Goal: Information Seeking & Learning: Find specific fact

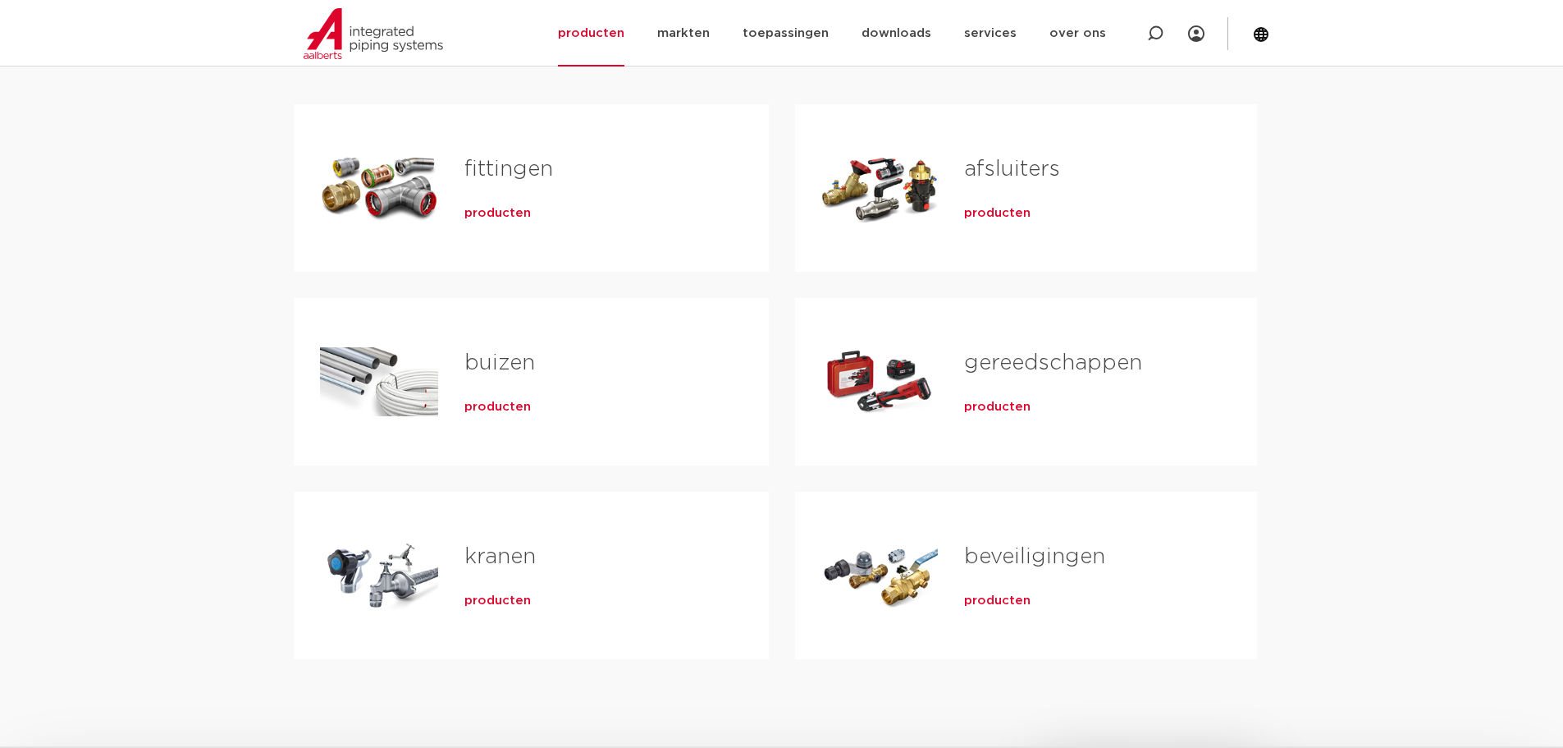
scroll to position [328, 0]
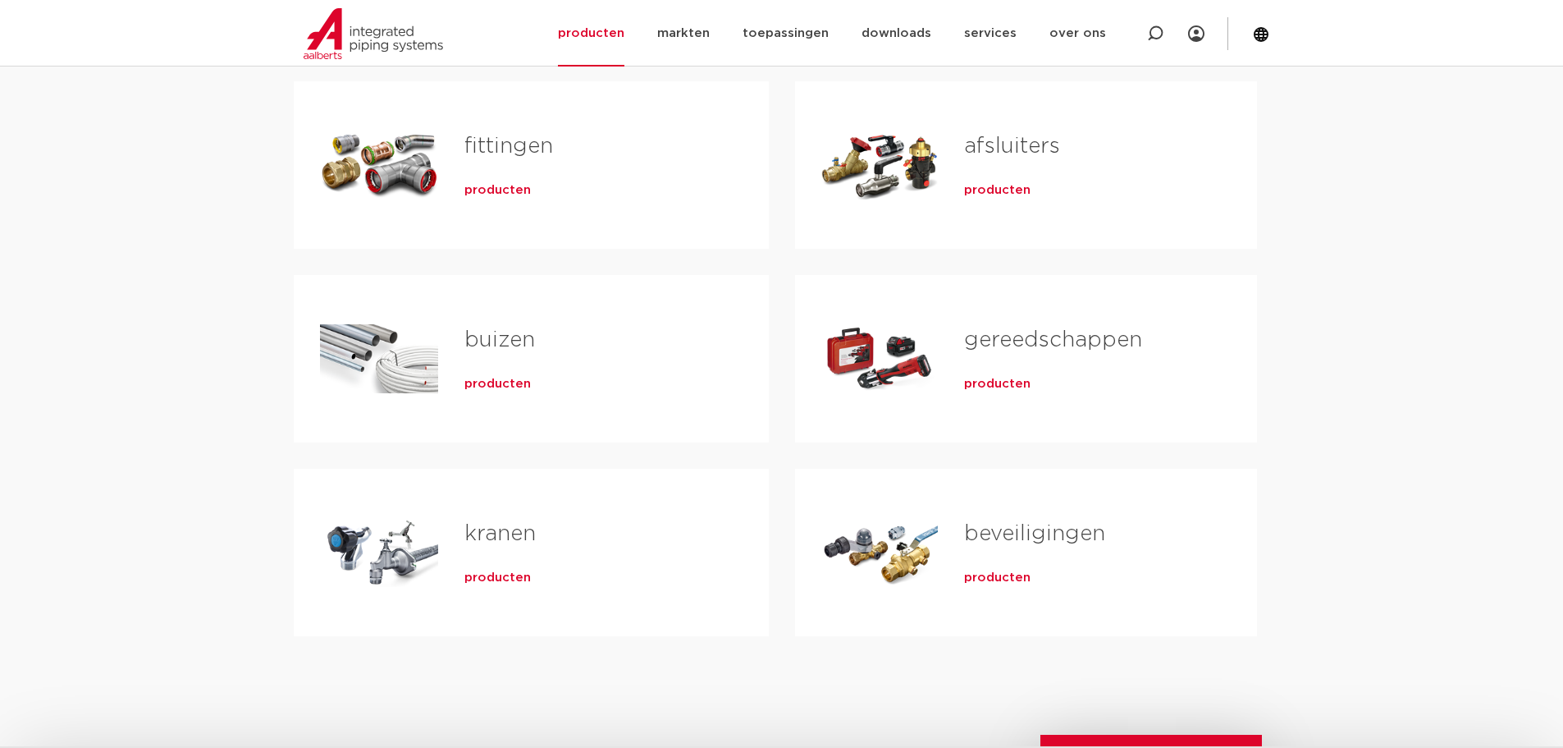
click at [995, 383] on span "producten" at bounding box center [997, 384] width 66 height 16
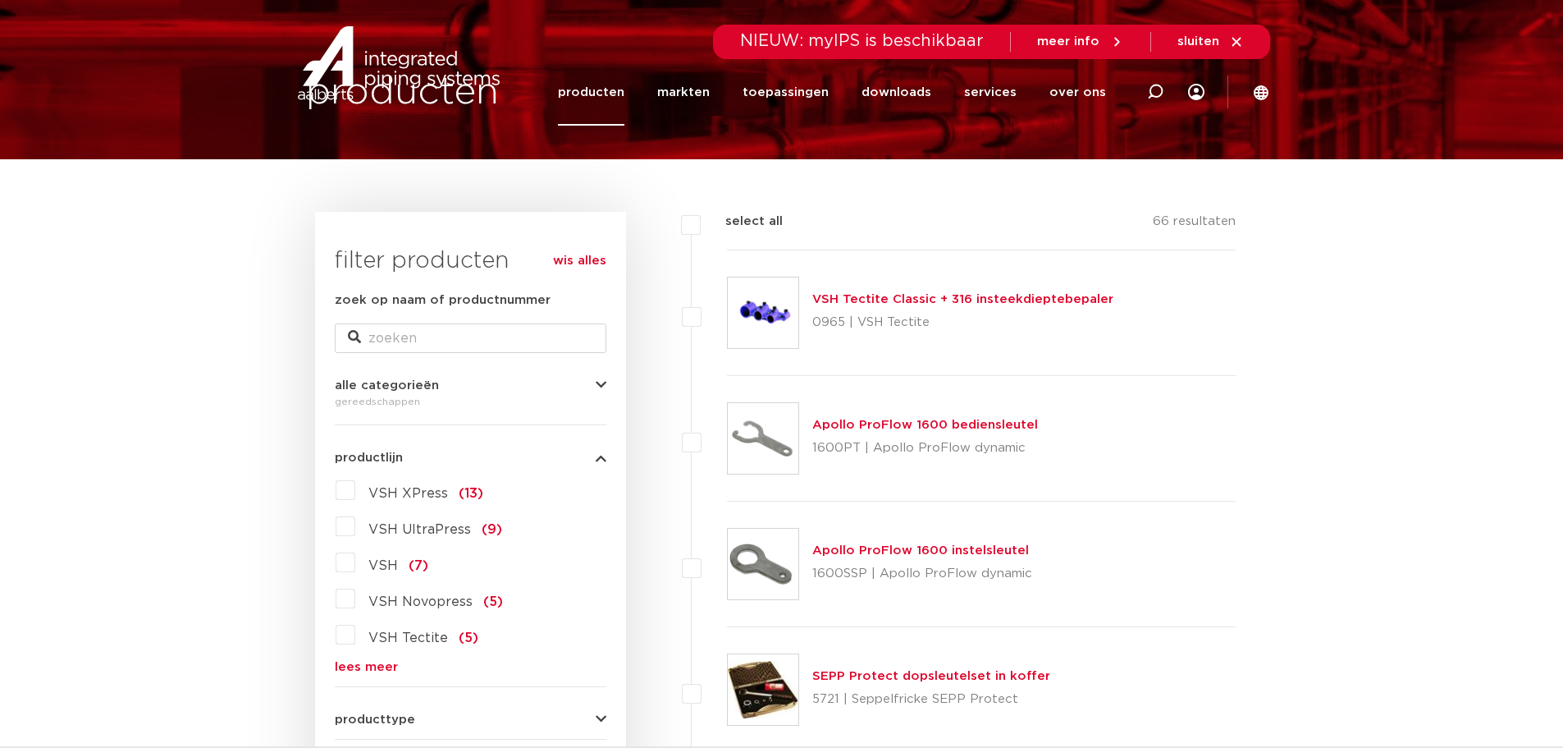
scroll to position [164, 0]
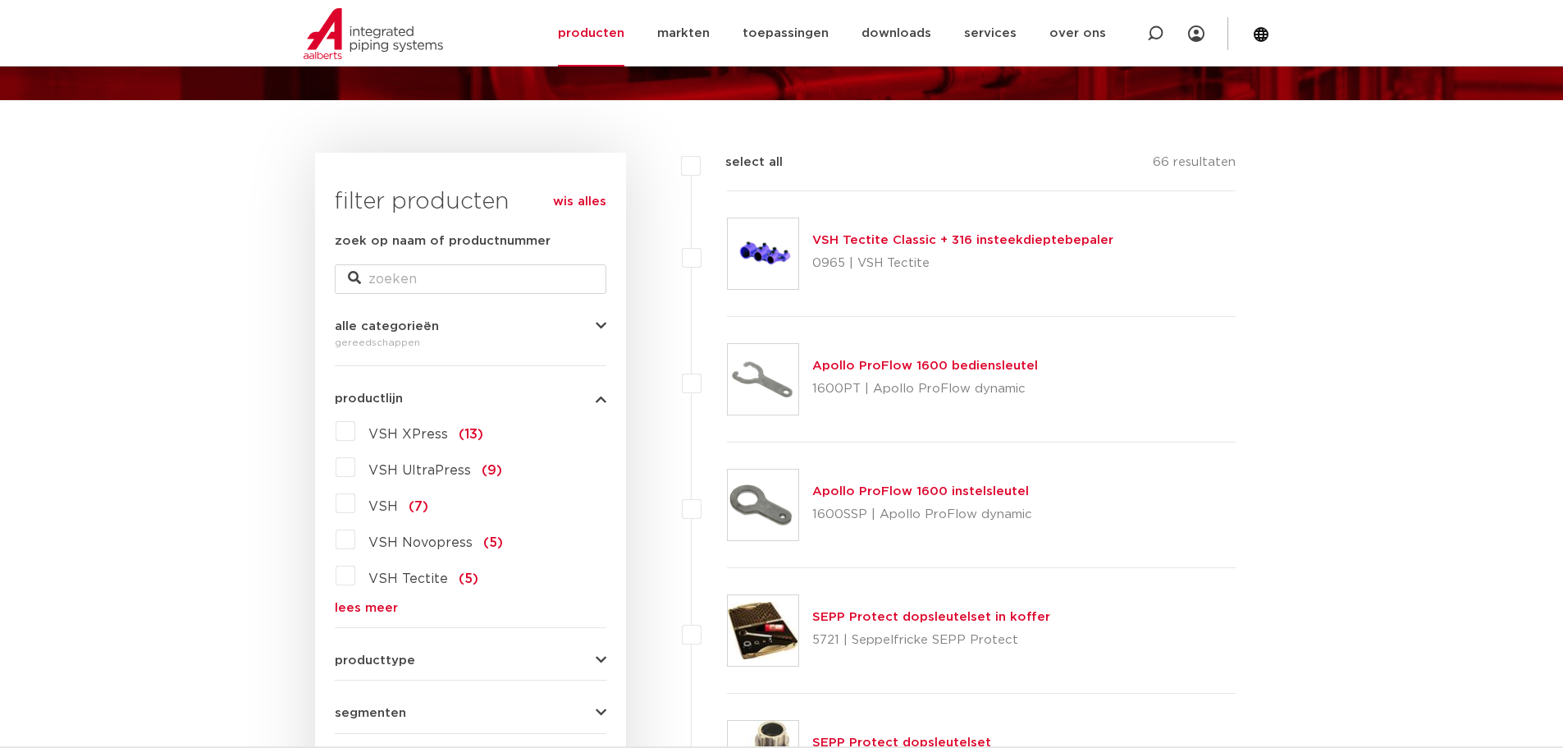
click at [355, 469] on label "VSH UltraPress (9)" at bounding box center [428, 467] width 147 height 26
click at [0, 0] on input "VSH UltraPress (9)" at bounding box center [0, 0] width 0 height 0
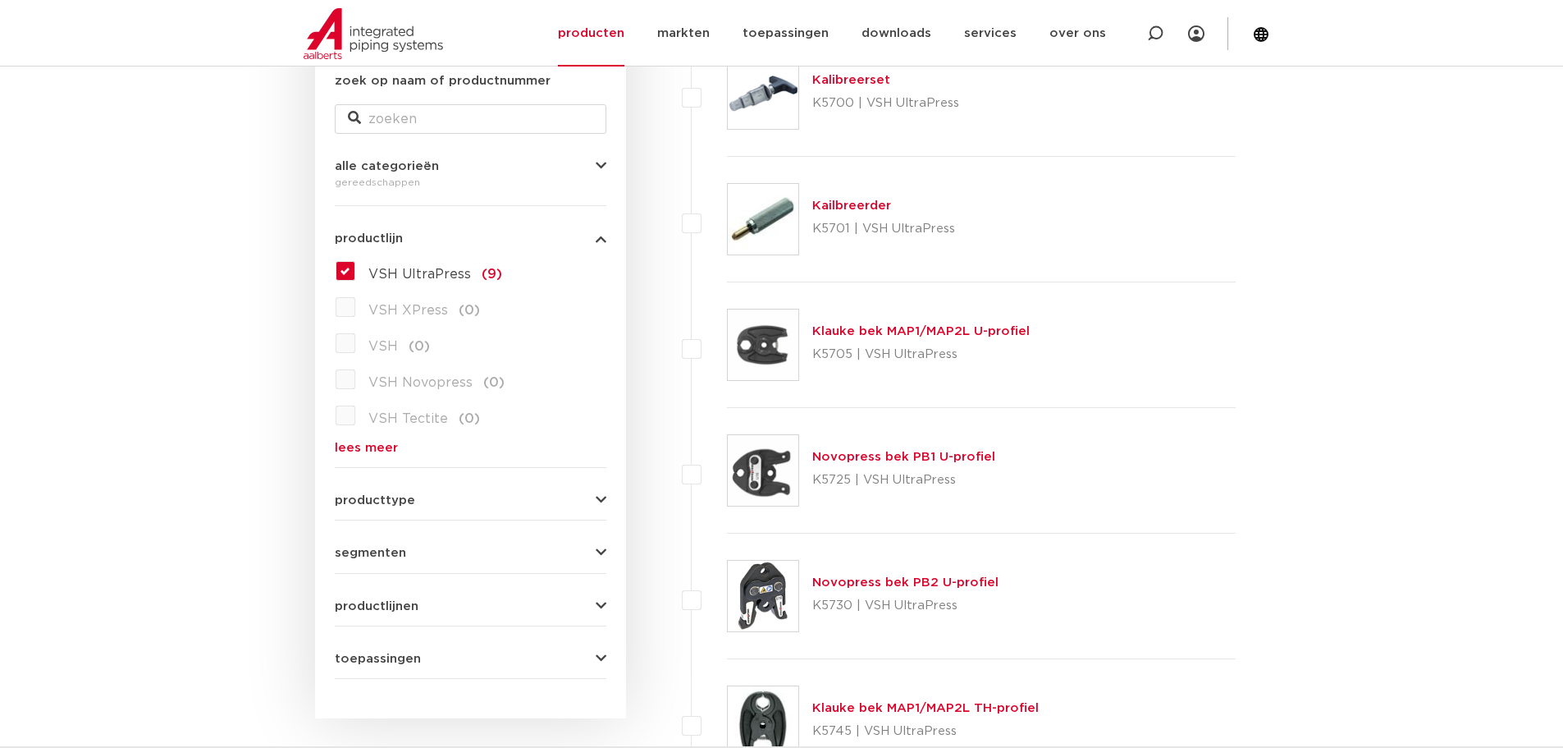
scroll to position [328, 0]
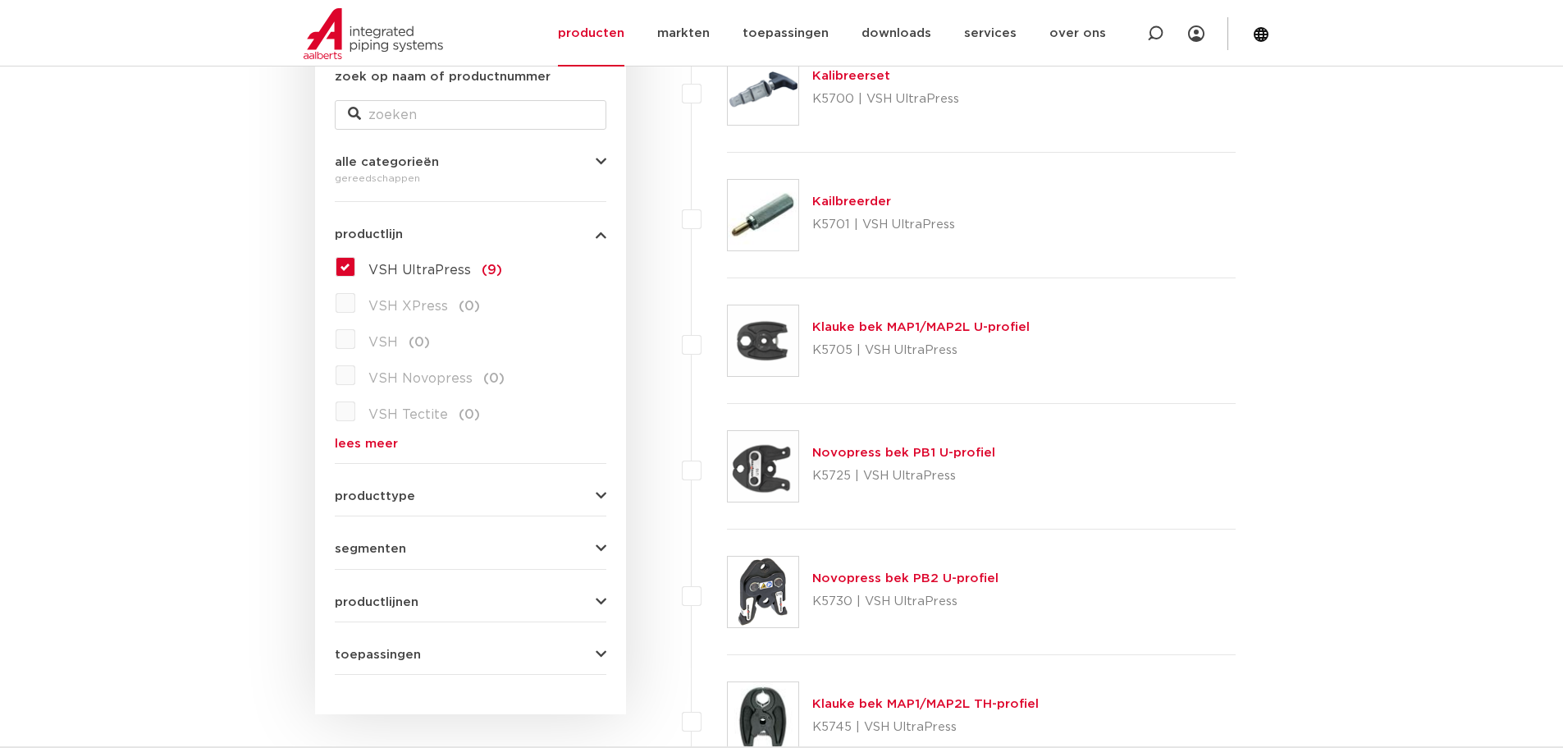
click at [355, 265] on label "VSH UltraPress (9)" at bounding box center [428, 267] width 147 height 26
click at [0, 0] on input "VSH UltraPress (9)" at bounding box center [0, 0] width 0 height 0
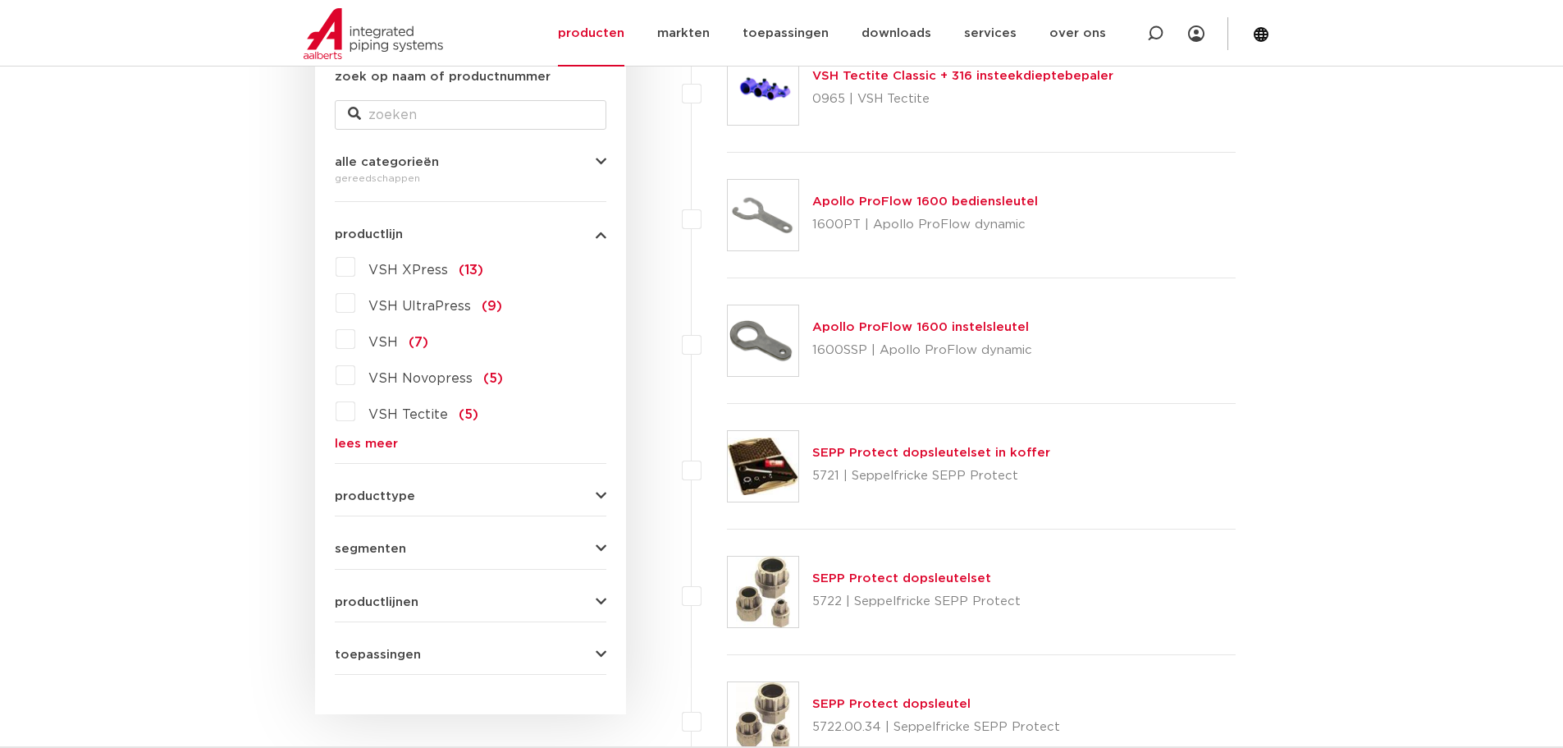
click at [377, 442] on link "lees meer" at bounding box center [471, 443] width 272 height 12
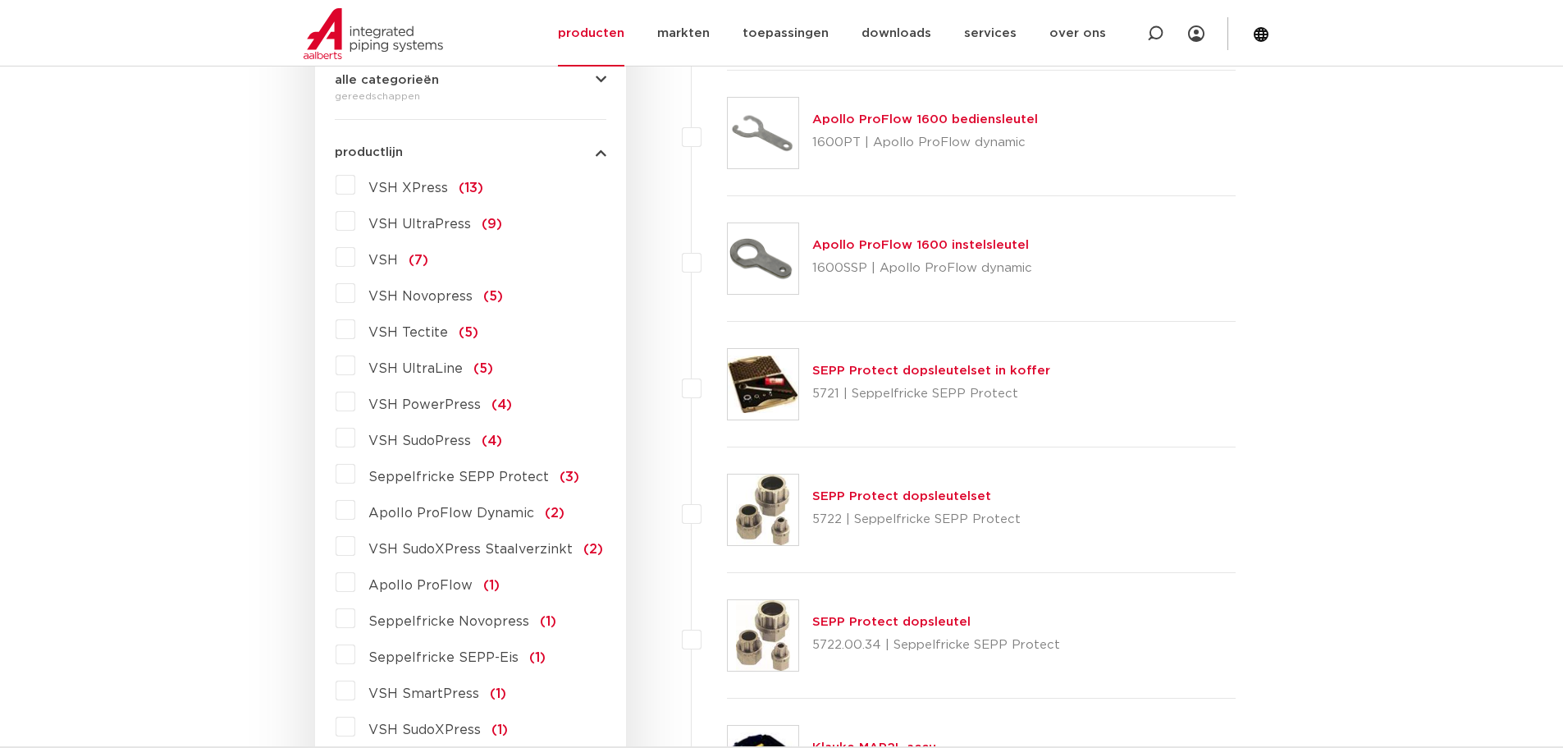
scroll to position [328, 0]
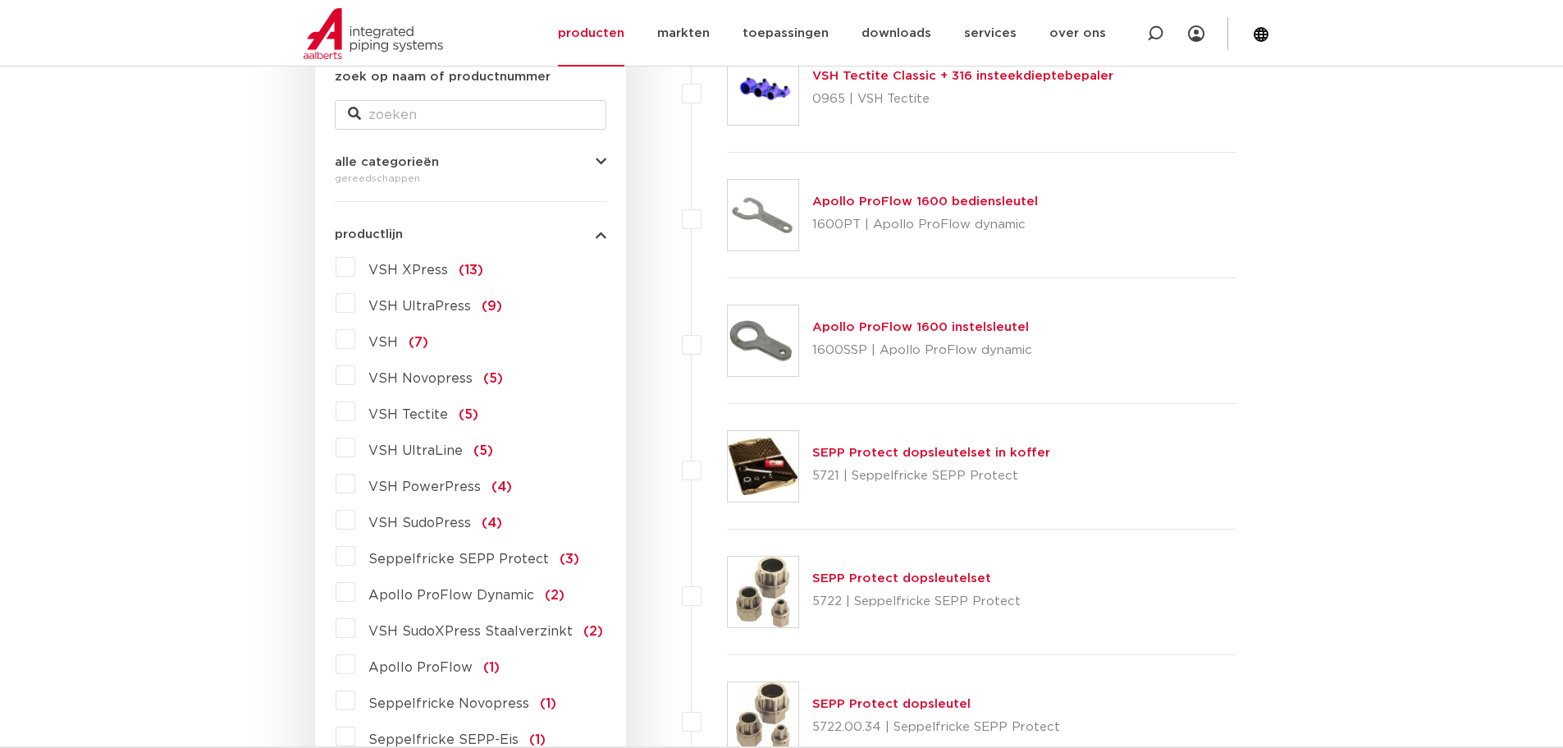
click at [355, 375] on label "VSH Novopress (5)" at bounding box center [429, 375] width 148 height 26
click at [0, 0] on input "VSH Novopress (5)" at bounding box center [0, 0] width 0 height 0
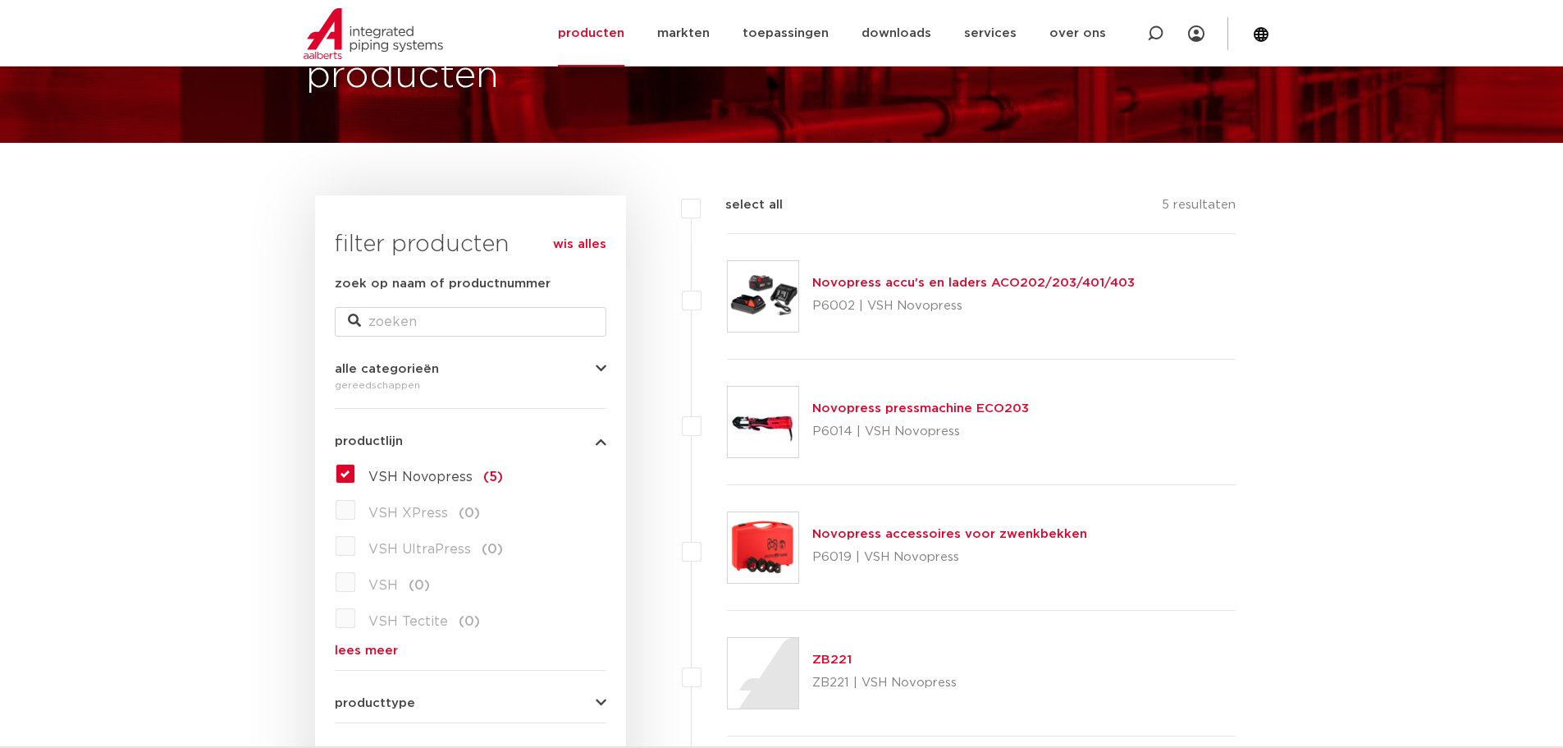
scroll to position [164, 0]
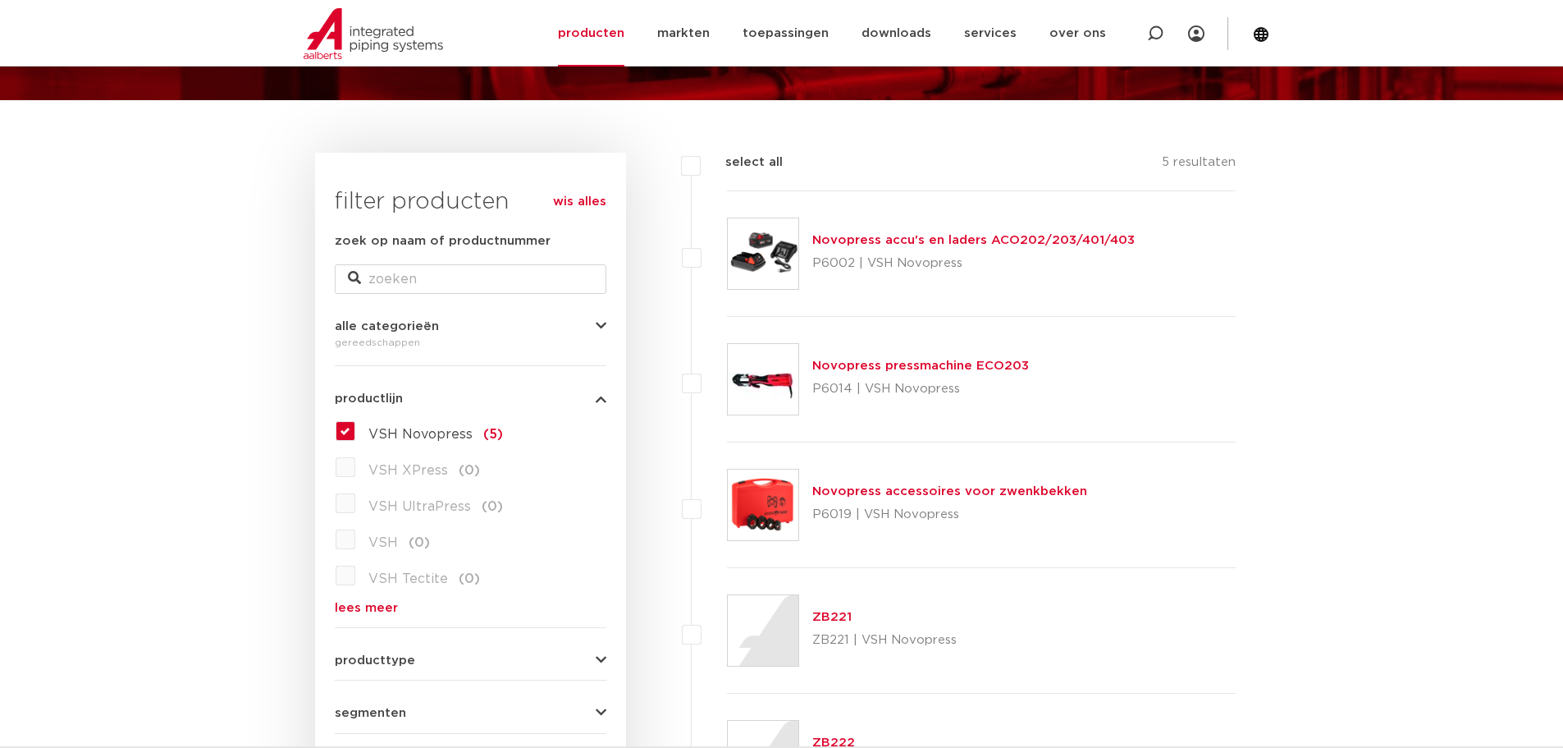
click at [355, 428] on label "VSH Novopress (5)" at bounding box center [429, 431] width 148 height 26
click at [0, 0] on input "VSH Novopress (5)" at bounding box center [0, 0] width 0 height 0
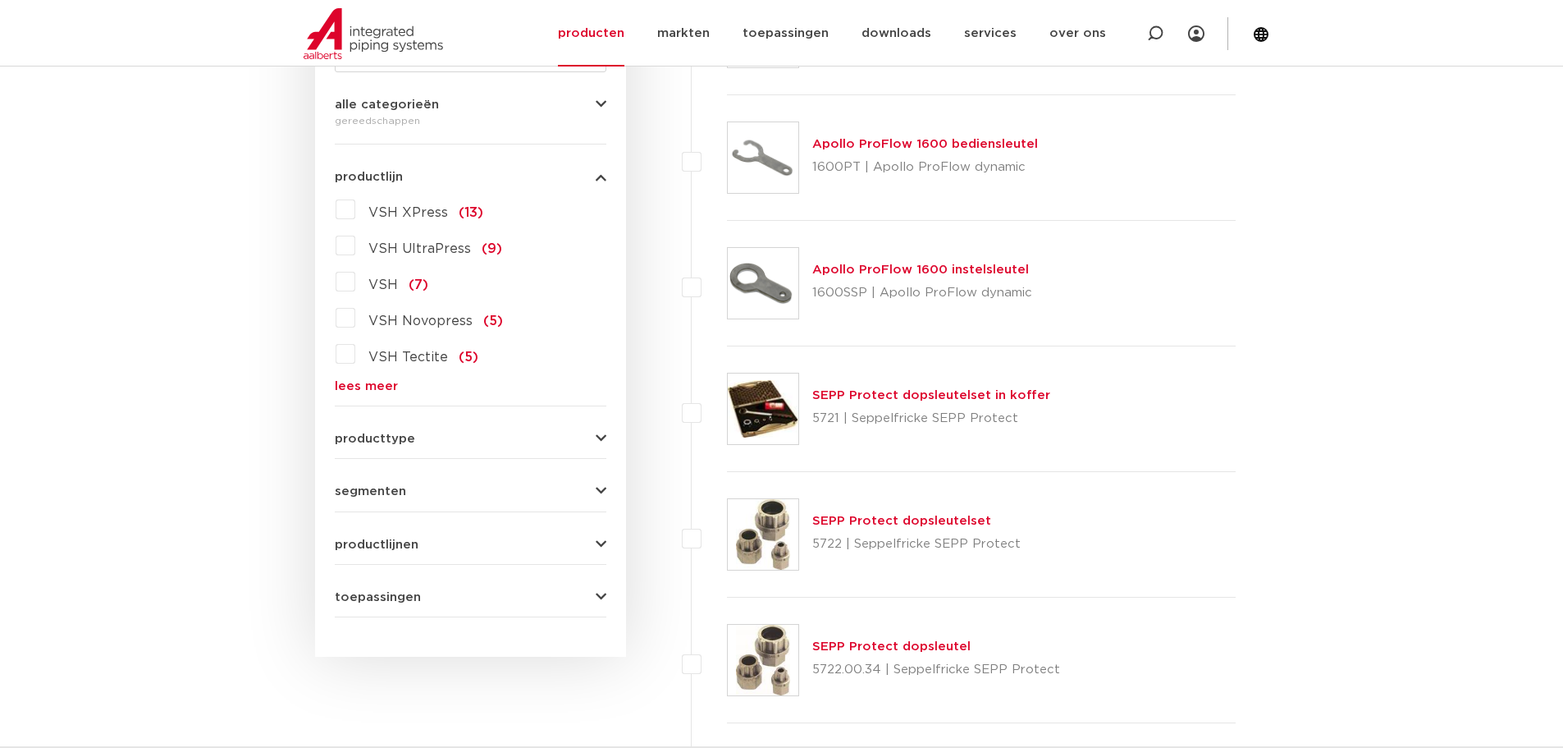
scroll to position [387, 0]
click at [601, 489] on icon "button" at bounding box center [601, 489] width 11 height 12
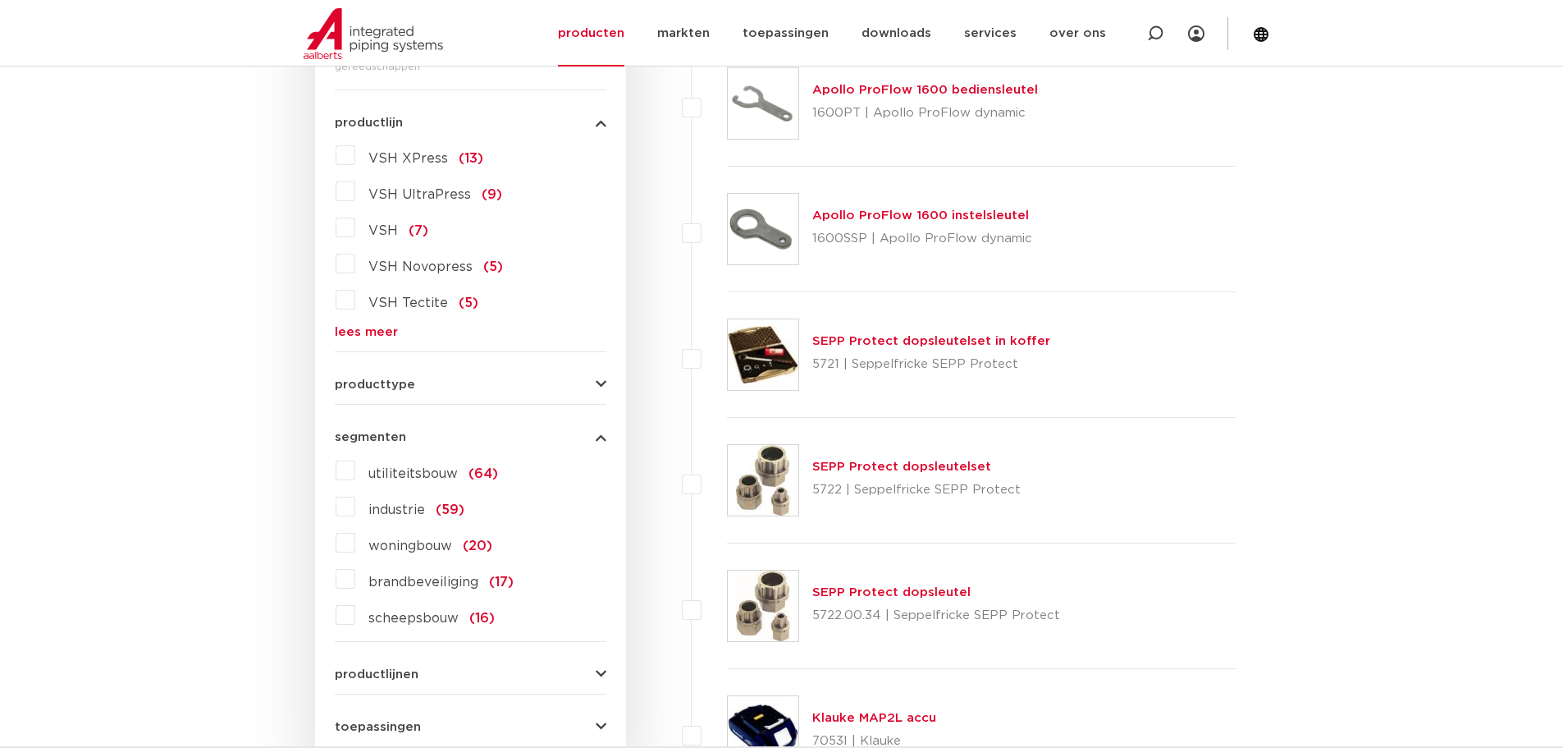
scroll to position [469, 0]
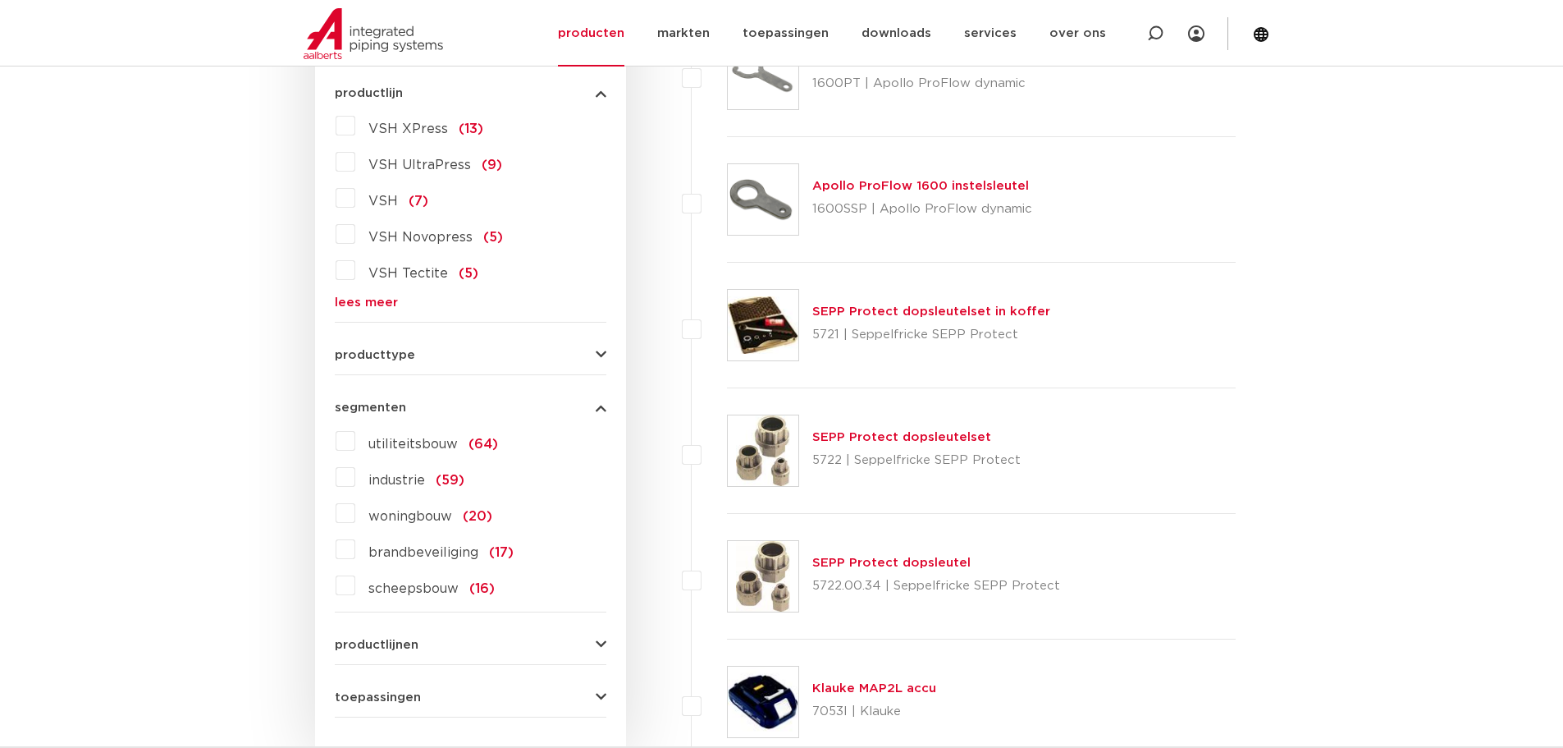
click at [605, 354] on icon "button" at bounding box center [601, 355] width 11 height 12
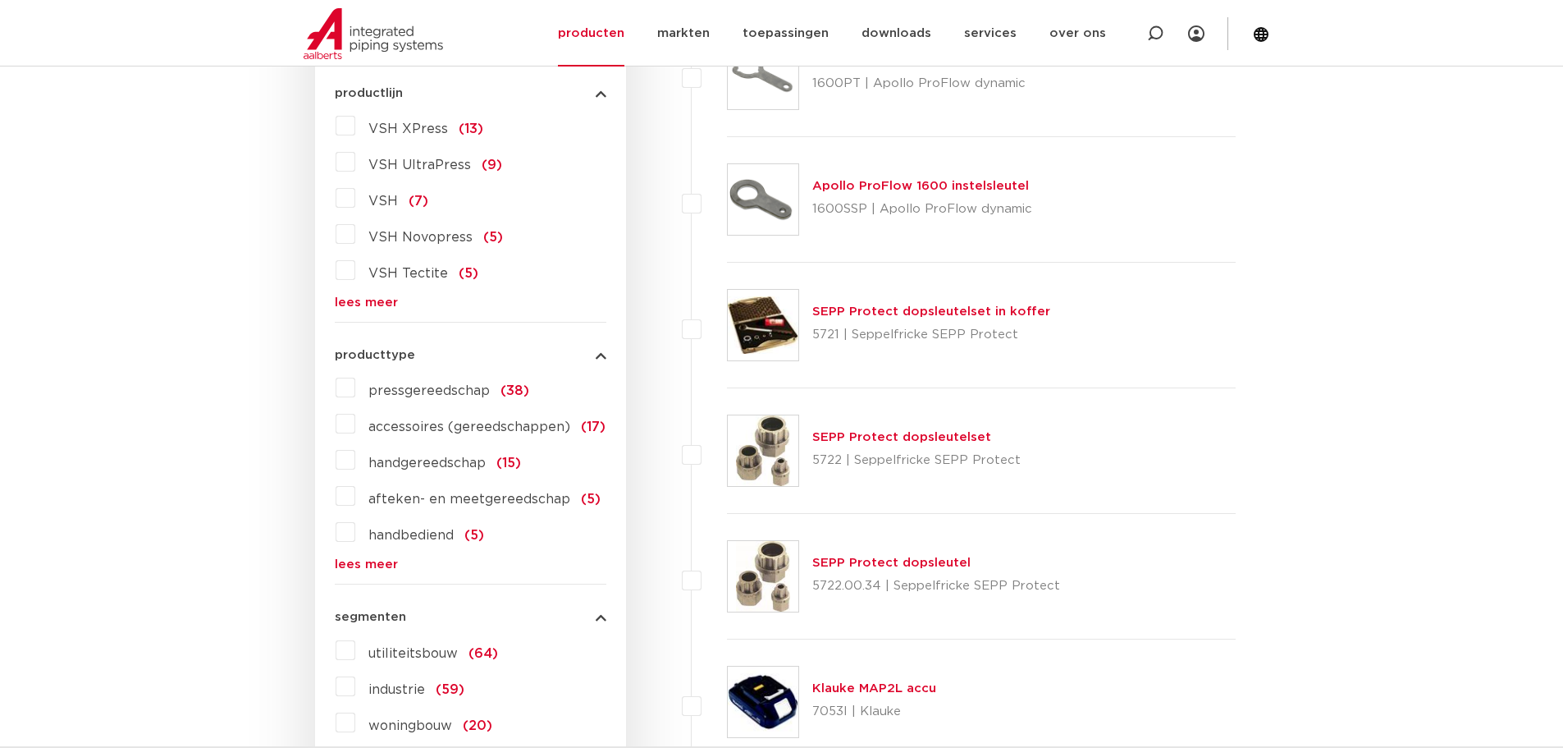
click at [355, 431] on label "accessoires (gereedschappen) (17)" at bounding box center [480, 423] width 250 height 26
click at [0, 0] on input "accessoires (gereedschappen) (17)" at bounding box center [0, 0] width 0 height 0
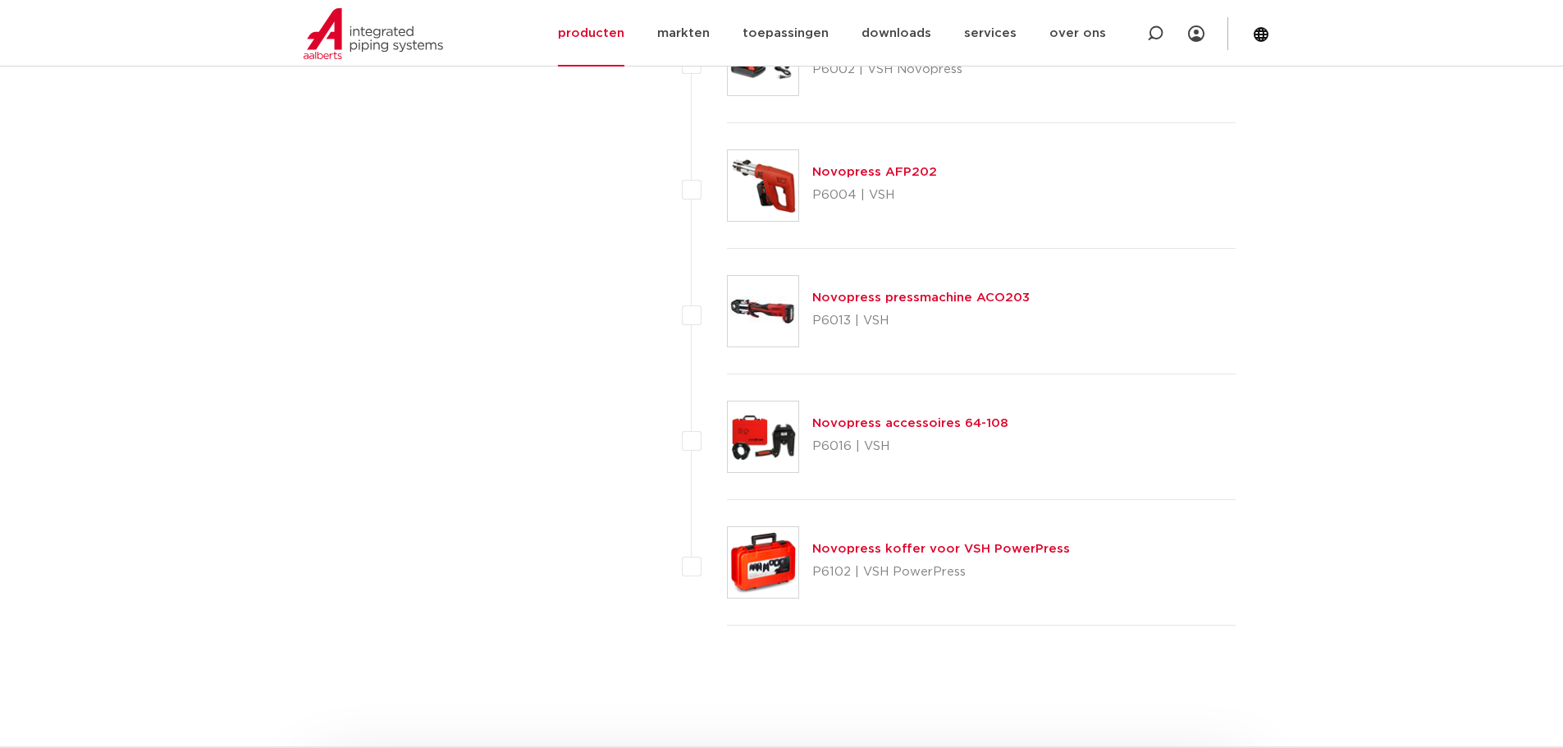
scroll to position [1947, 0]
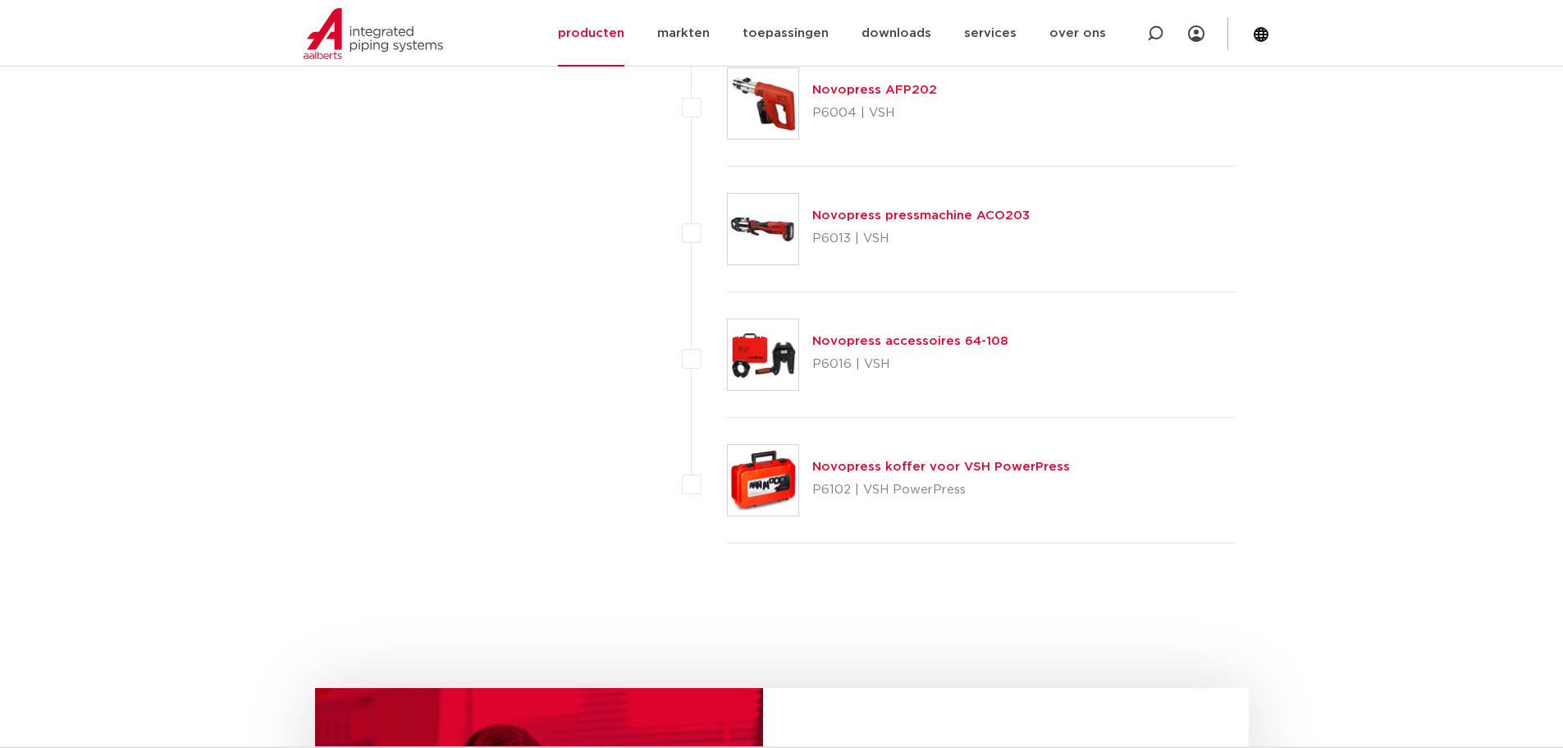
click at [843, 469] on link "Novopress koffer voor VSH PowerPress" at bounding box center [941, 466] width 258 height 12
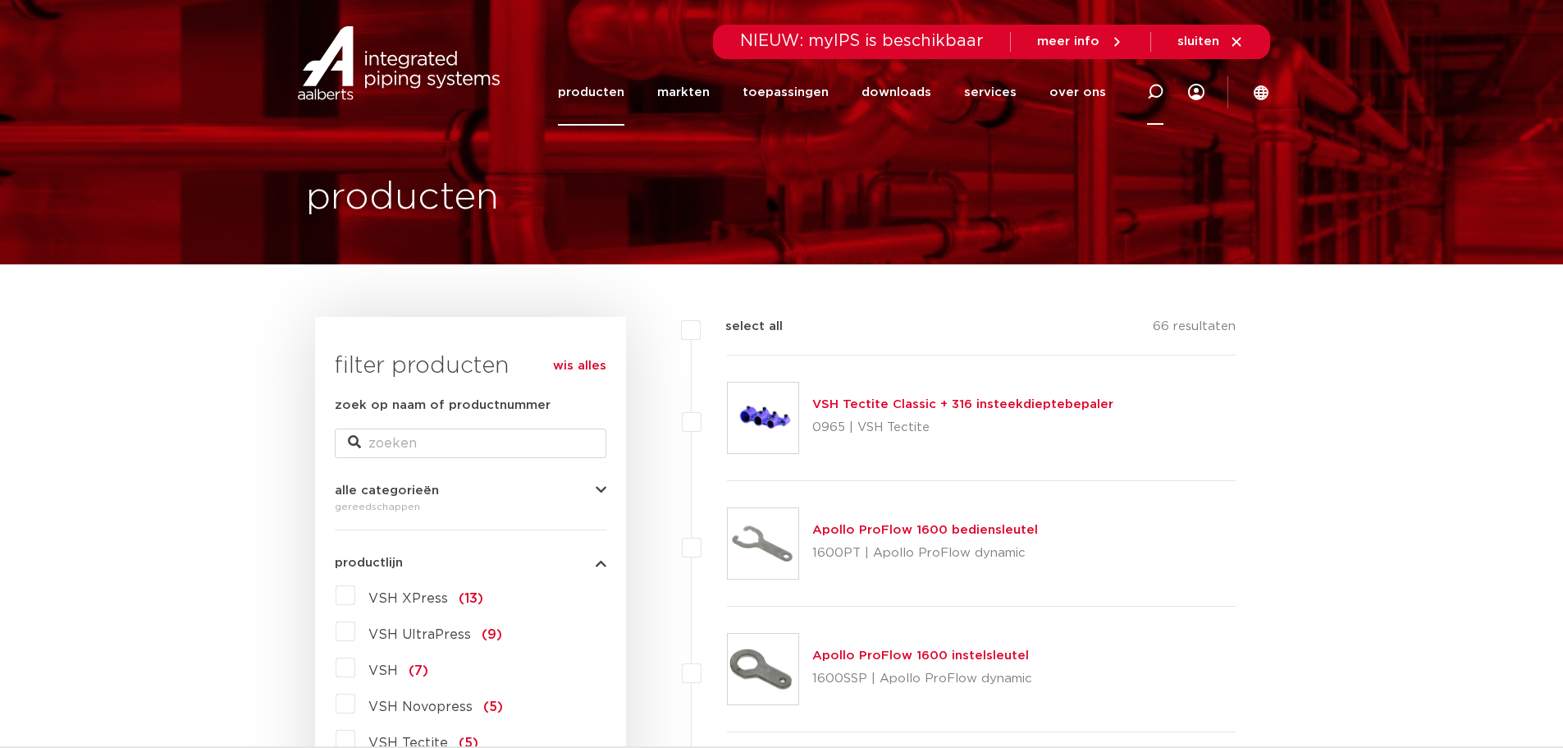
click at [1150, 92] on icon at bounding box center [1155, 92] width 16 height 16
type input "123460697"
click button "Zoeken" at bounding box center [0, 0] width 0 height 0
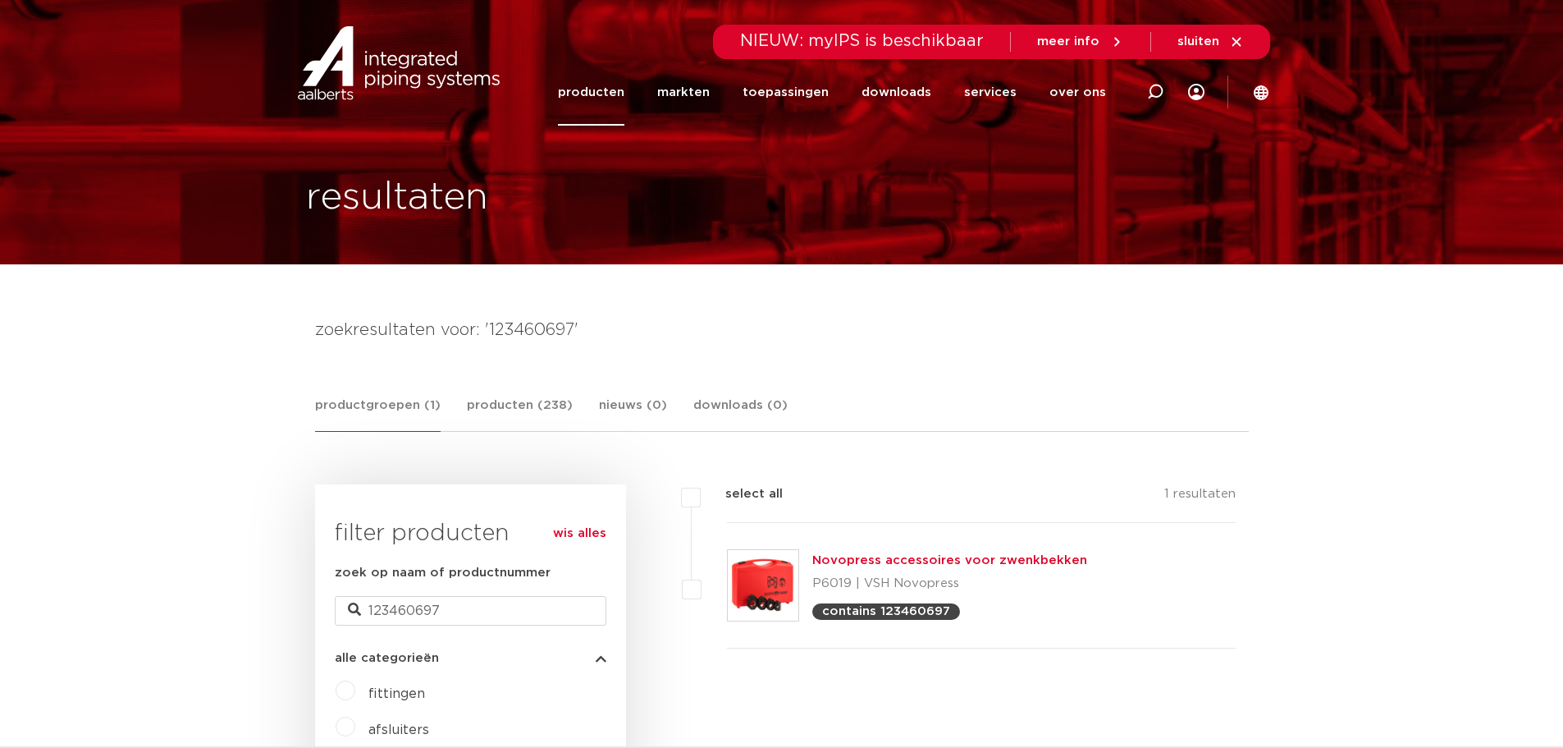
click at [962, 562] on link "Novopress accessoires voor zwenkbekken" at bounding box center [949, 560] width 275 height 12
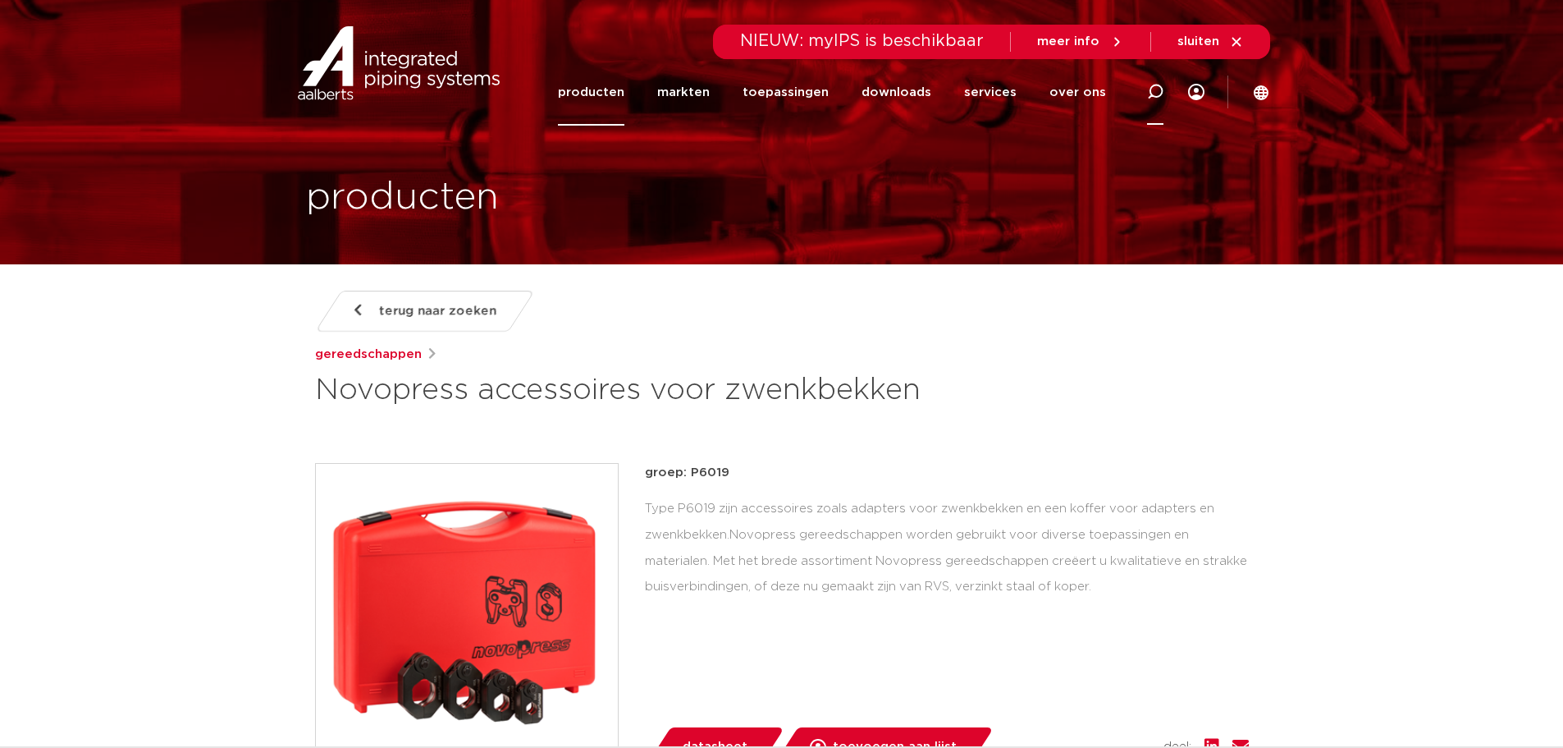
click at [1155, 97] on icon at bounding box center [1156, 92] width 20 height 20
type input "F09"
click button "Zoeken" at bounding box center [0, 0] width 0 height 0
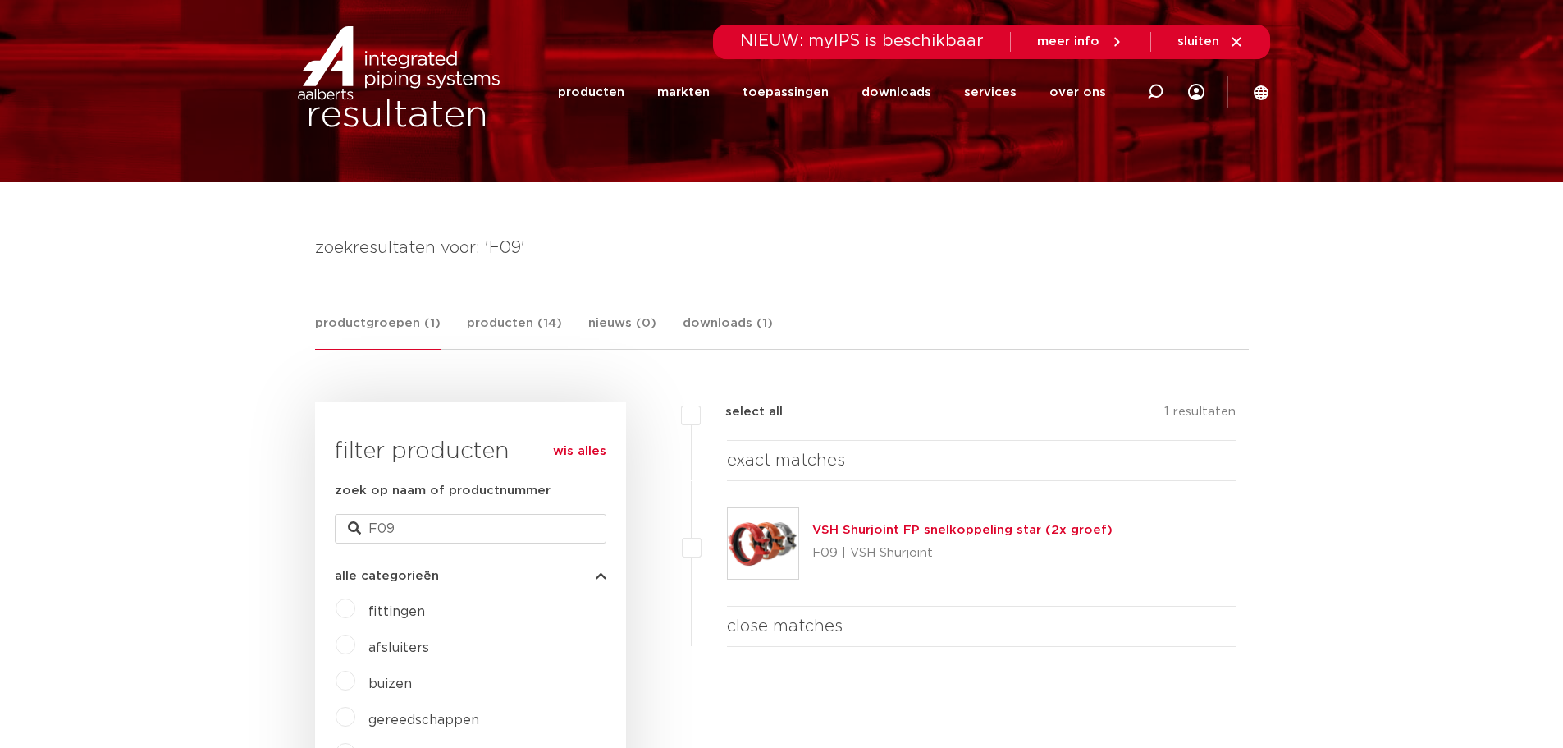
scroll to position [82, 0]
click at [921, 533] on link "VSH Shurjoint FP snelkoppeling star (2x groef)" at bounding box center [962, 530] width 300 height 12
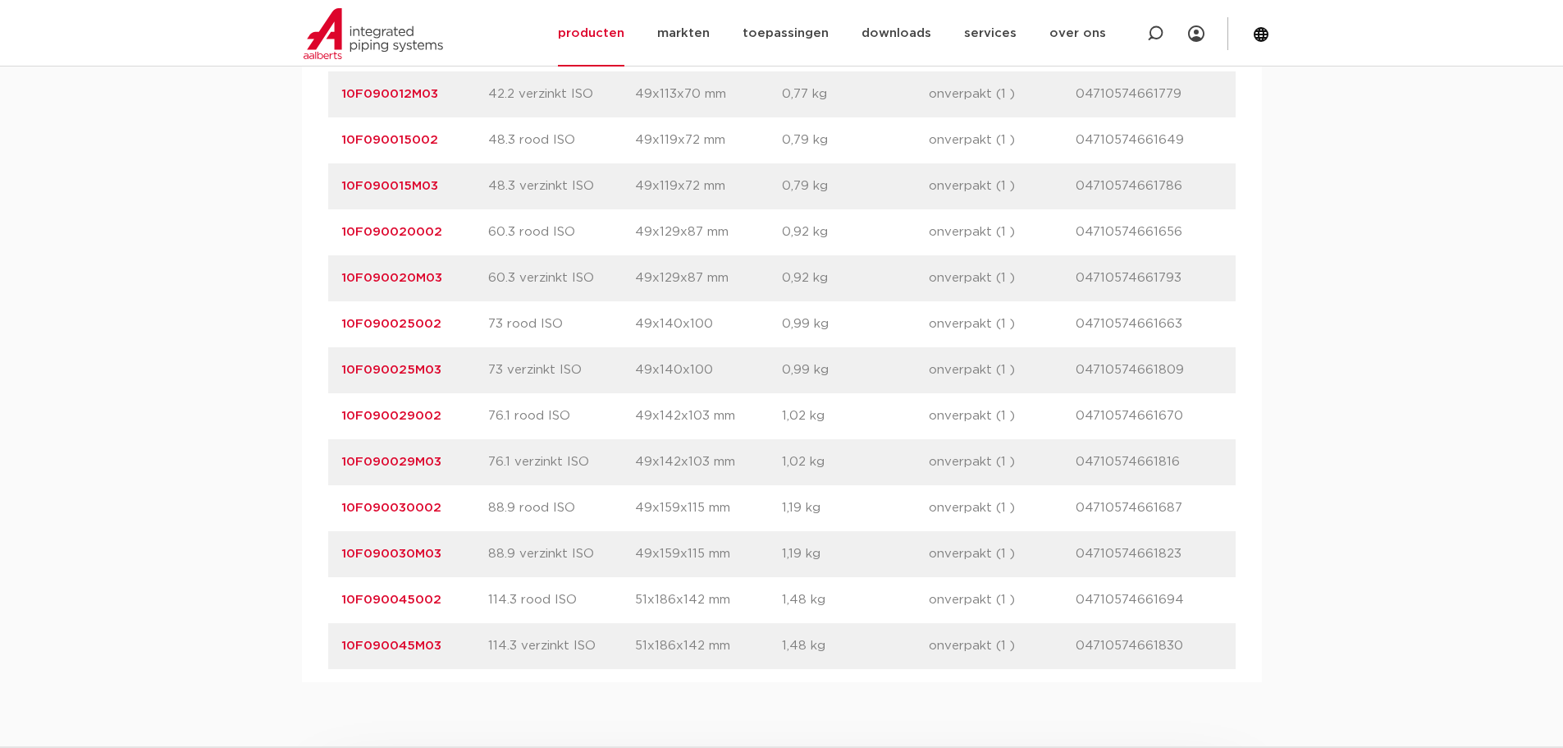
scroll to position [1395, 0]
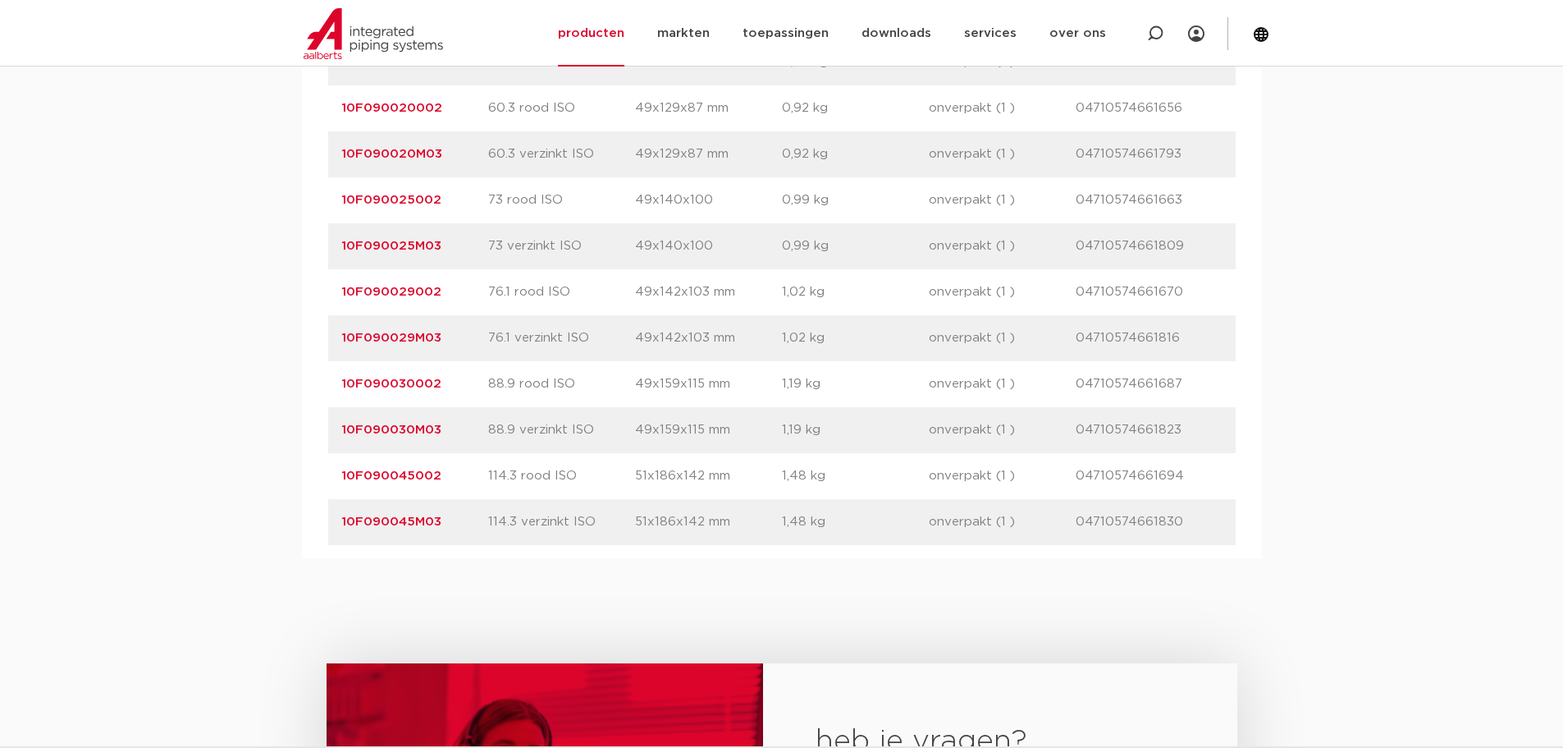
click at [404, 203] on link "10F090025002" at bounding box center [391, 200] width 100 height 12
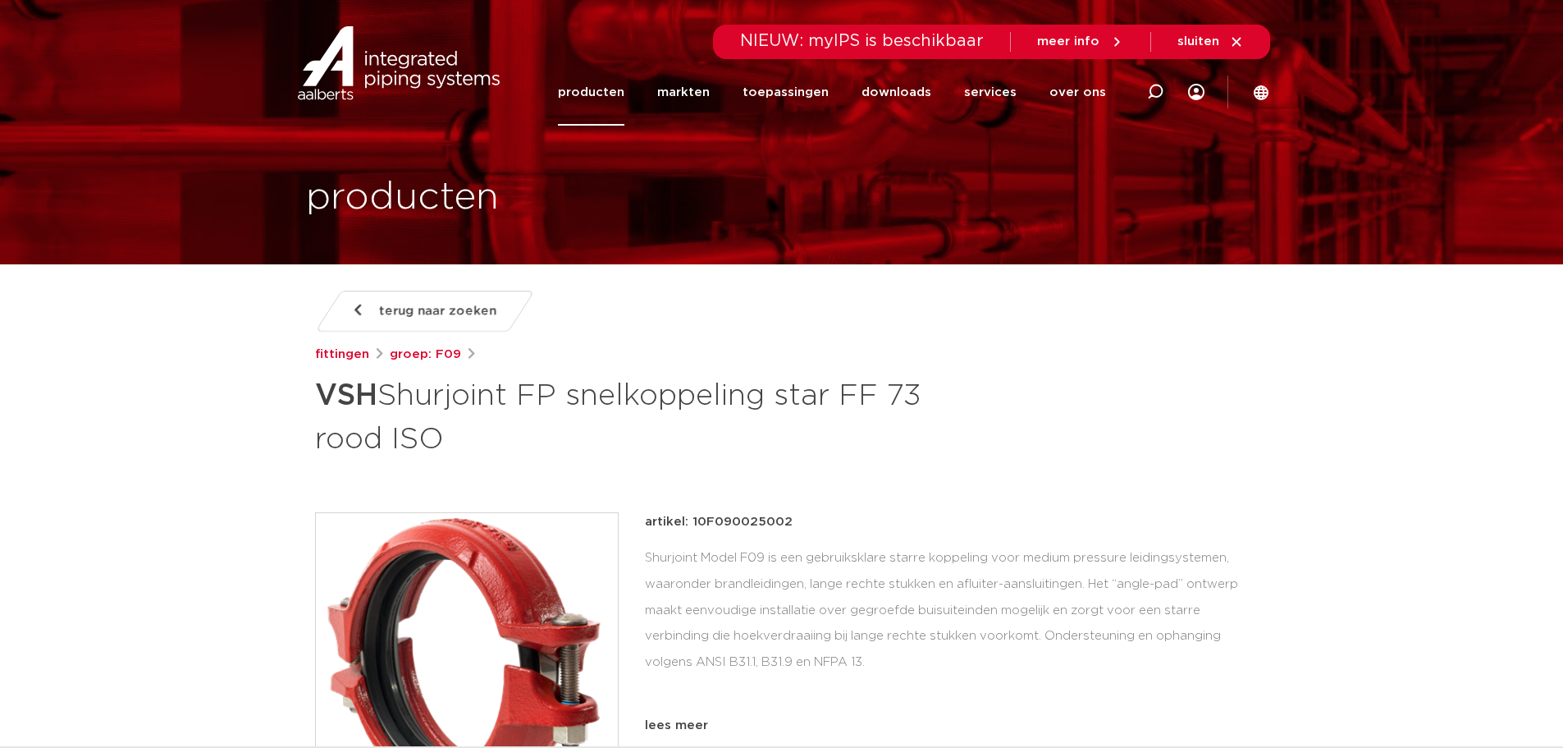
drag, startPoint x: 786, startPoint y: 522, endPoint x: 691, endPoint y: 524, distance: 95.2
click at [691, 524] on p "artikel: 10F090025002" at bounding box center [719, 522] width 148 height 20
copy p "10F090025002"
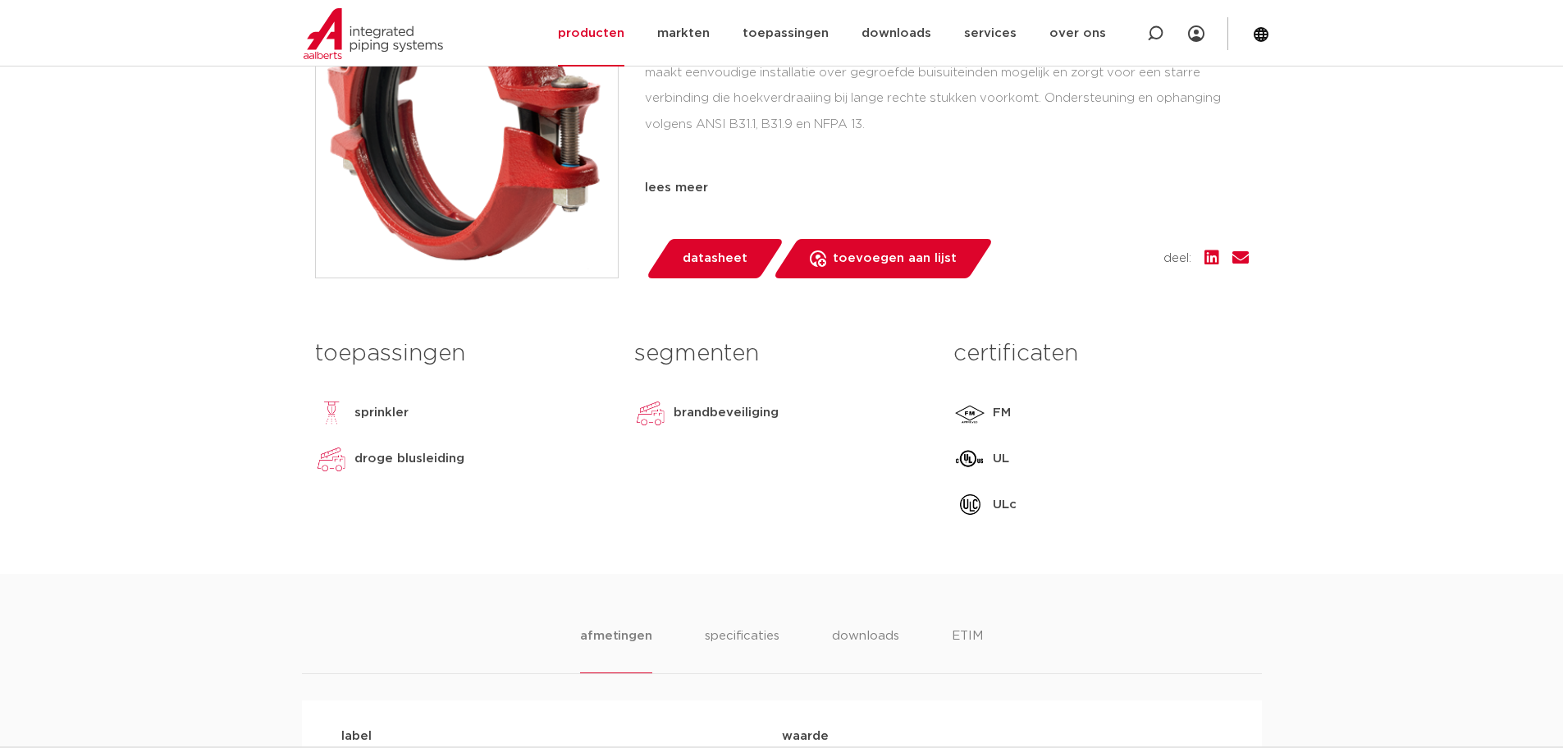
scroll to position [492, 0]
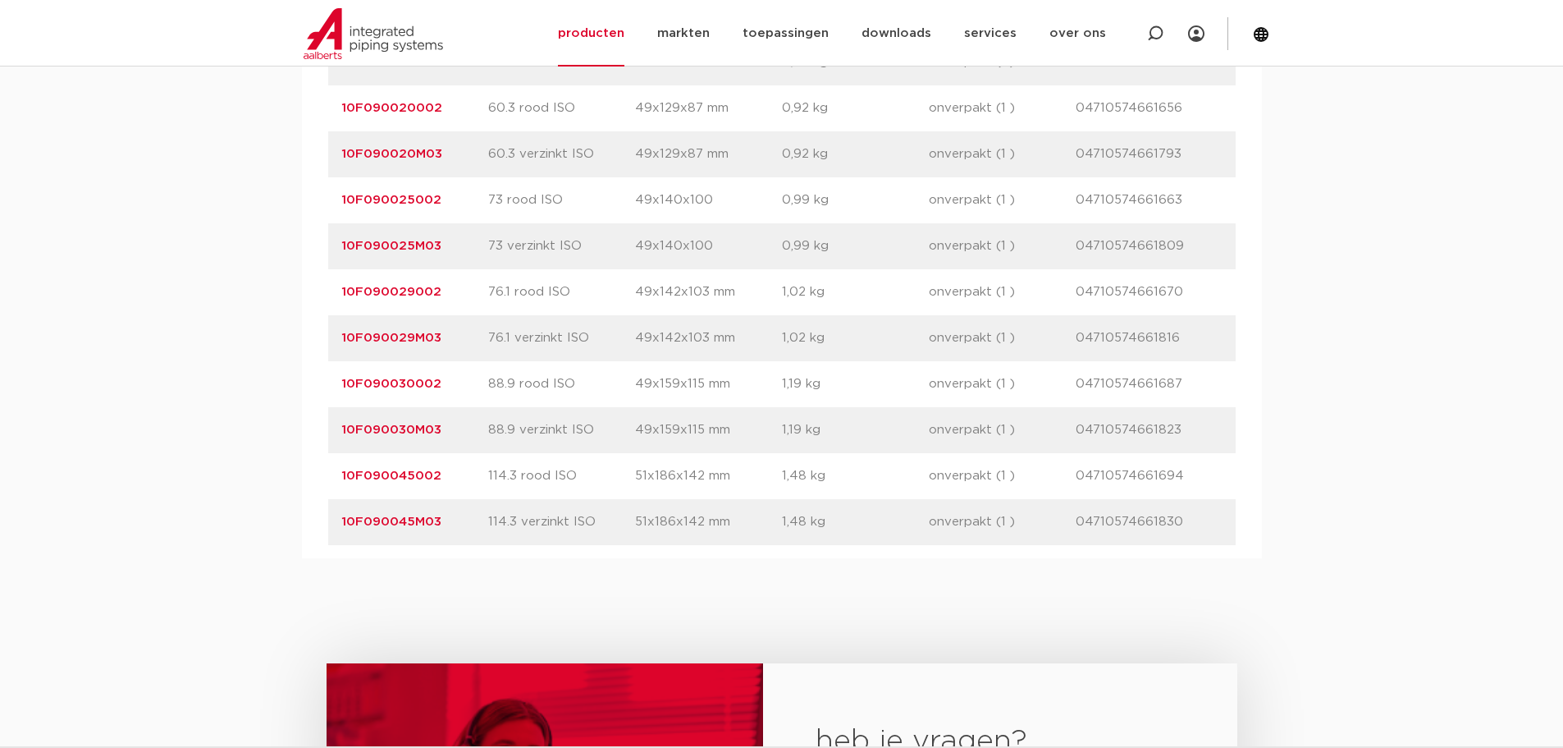
click at [438, 294] on link "10F090029002" at bounding box center [391, 292] width 100 height 12
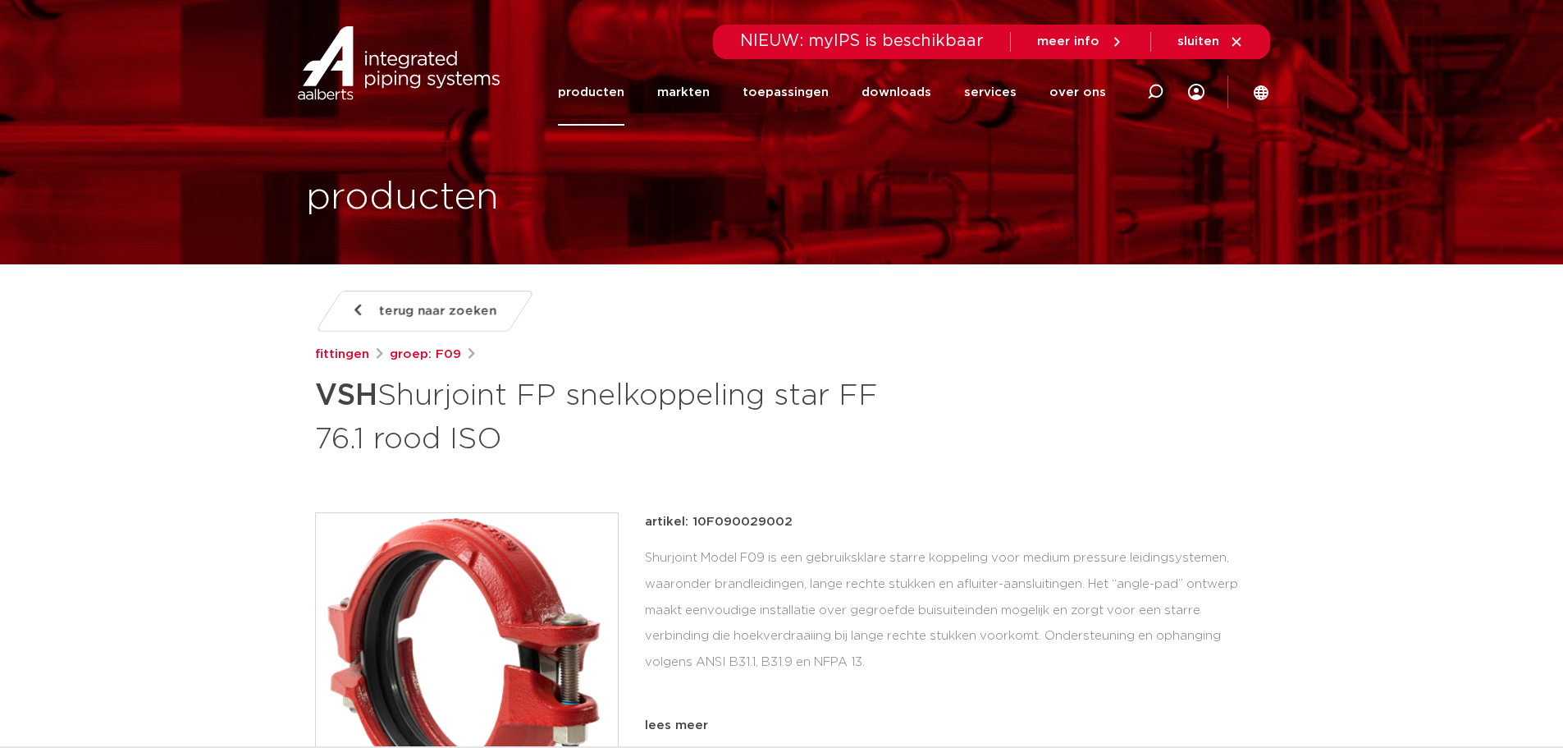
drag, startPoint x: 789, startPoint y: 525, endPoint x: 692, endPoint y: 525, distance: 97.7
click at [692, 525] on div "artikel: 10F090029002" at bounding box center [947, 522] width 604 height 20
copy p "10F090029002"
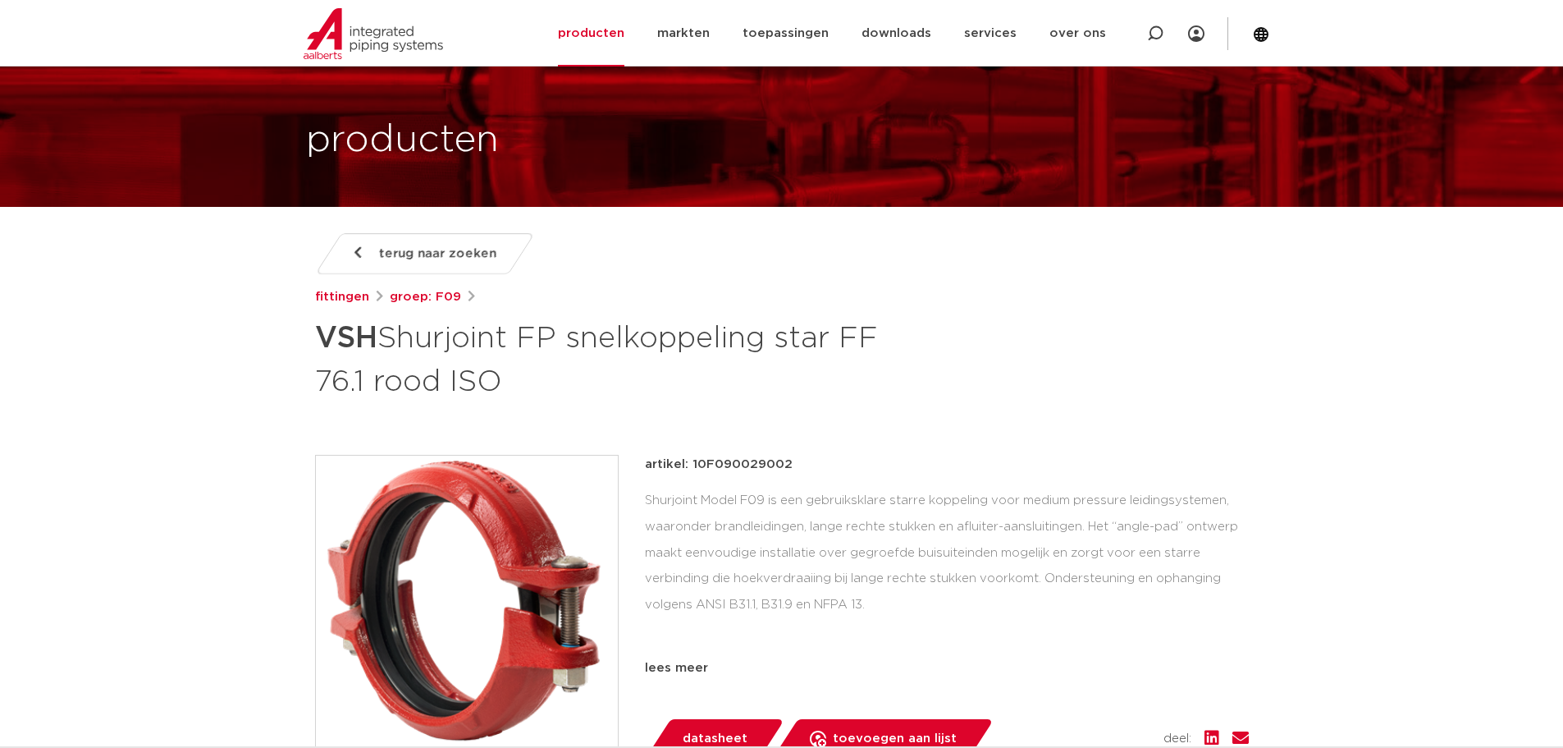
scroll to position [82, 0]
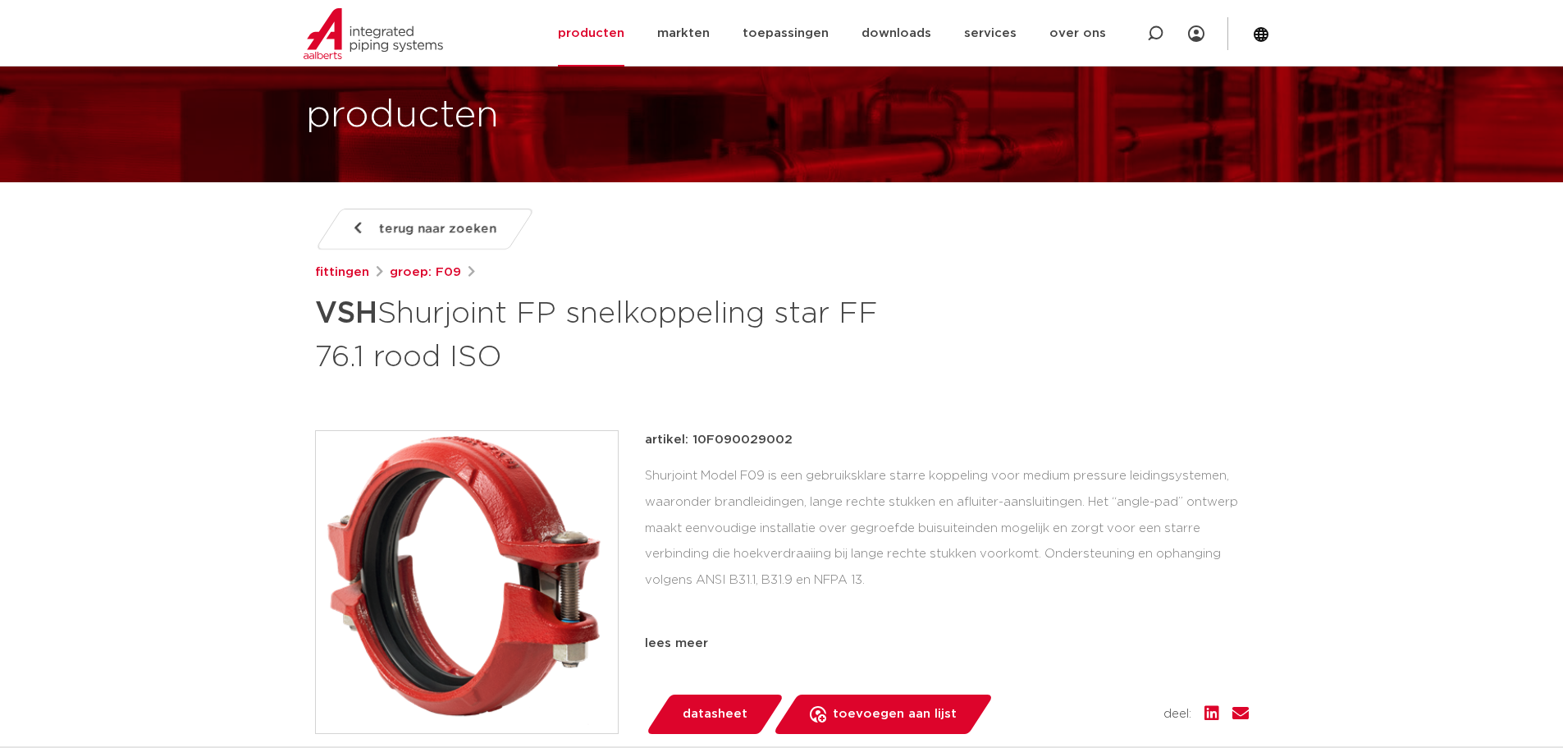
drag, startPoint x: 446, startPoint y: 579, endPoint x: 215, endPoint y: 524, distance: 237.7
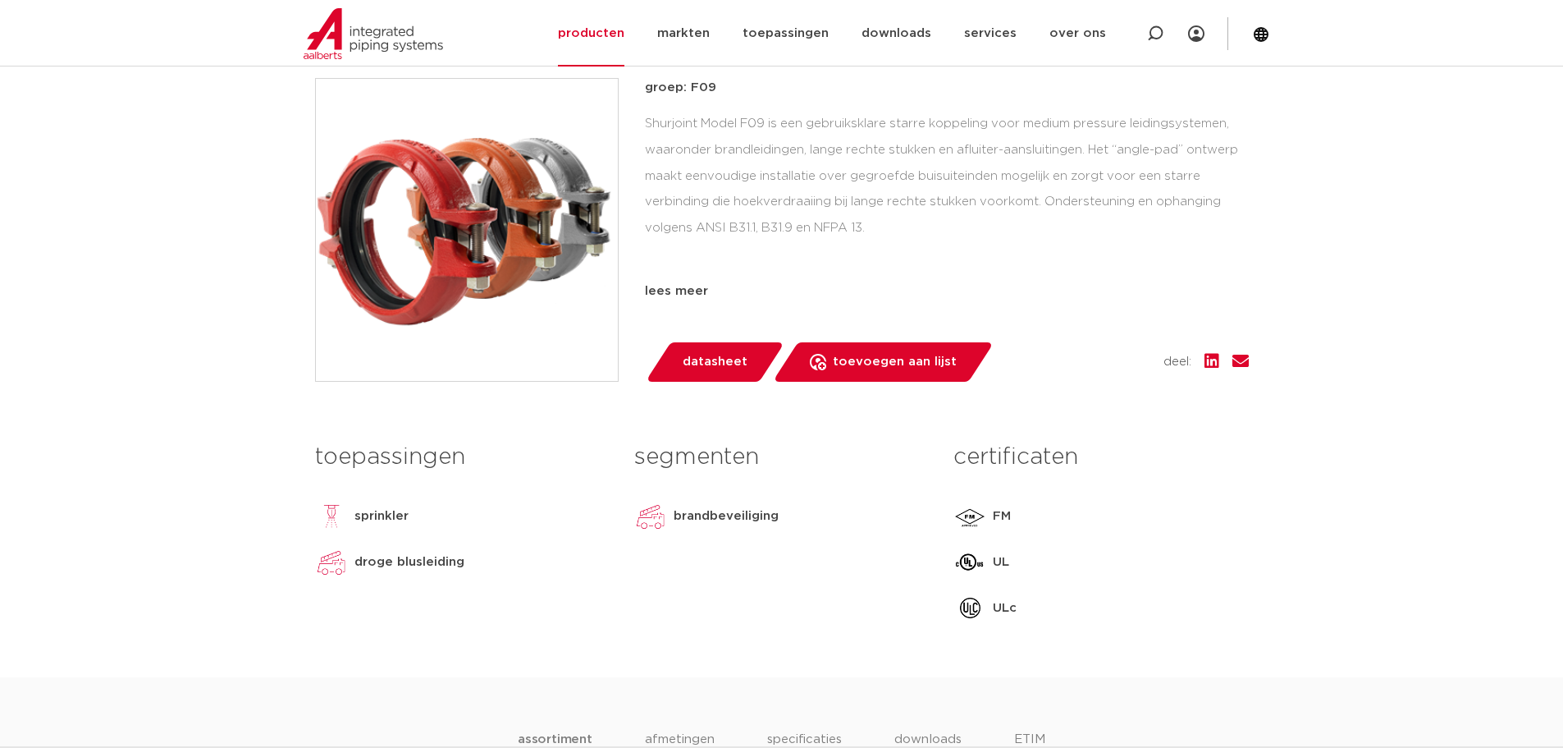
scroll to position [410, 0]
